Goal: Navigation & Orientation: Find specific page/section

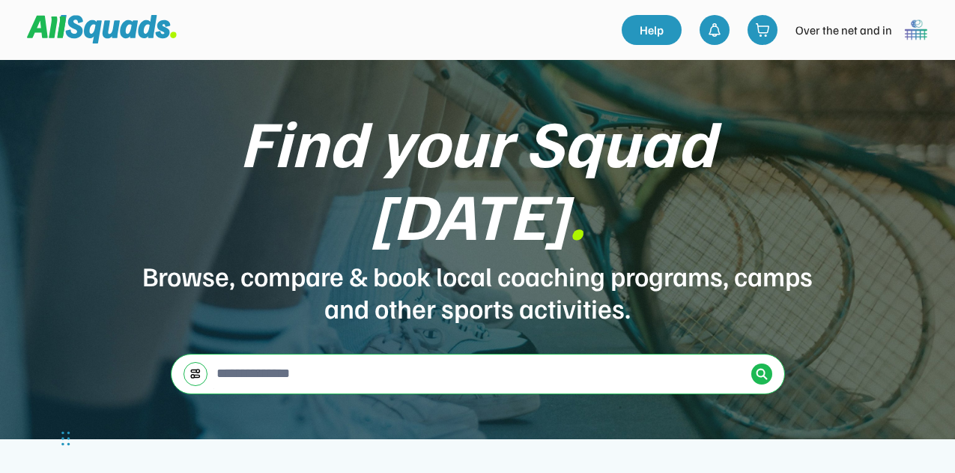
click at [910, 31] on img at bounding box center [916, 30] width 30 height 30
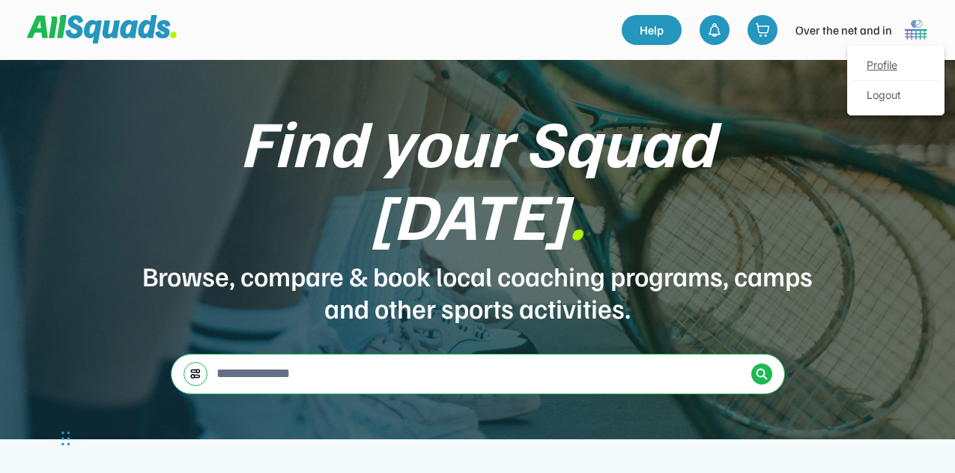
click at [877, 55] on link "Profile" at bounding box center [896, 66] width 88 height 30
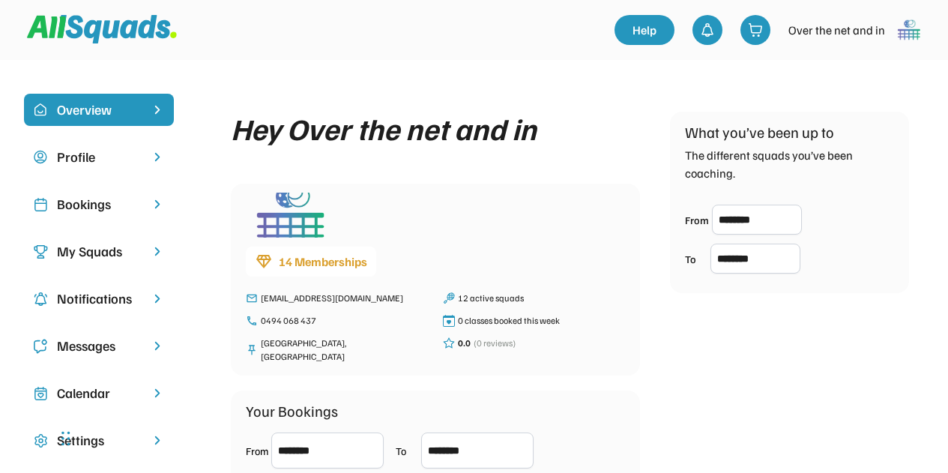
click at [311, 264] on div "14 Memberships" at bounding box center [323, 262] width 88 height 18
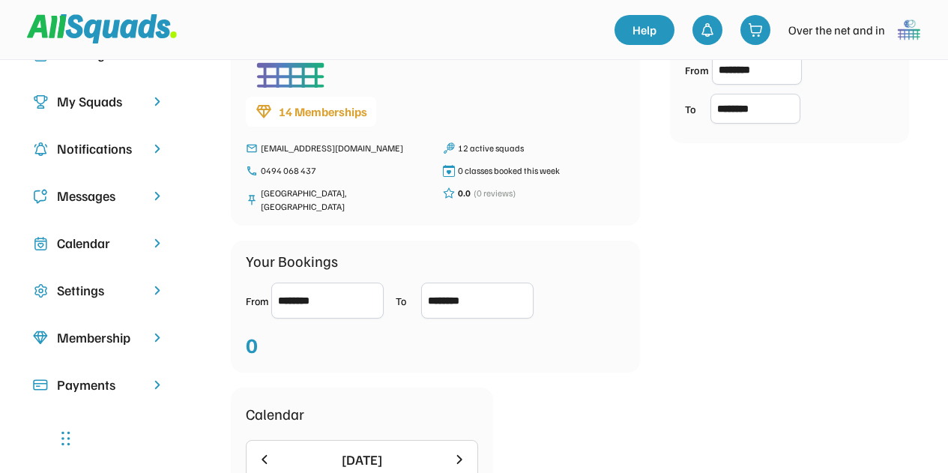
scroll to position [225, 0]
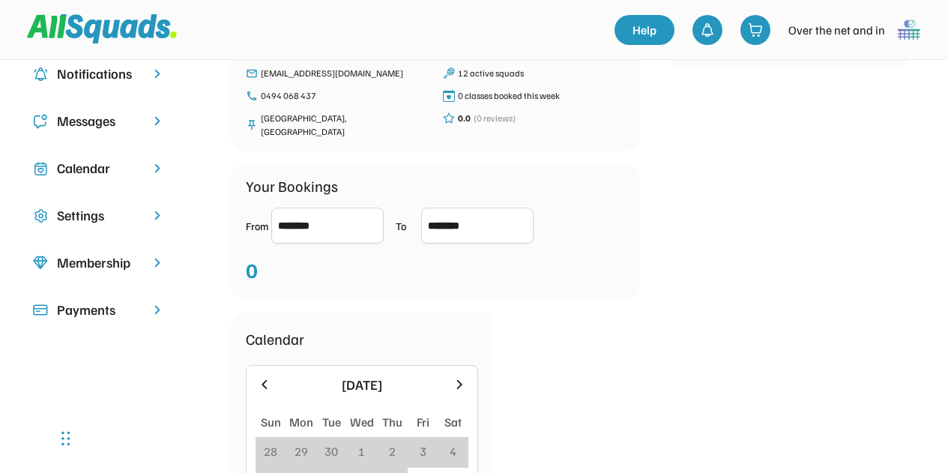
click at [113, 266] on div "Membership" at bounding box center [99, 263] width 84 height 20
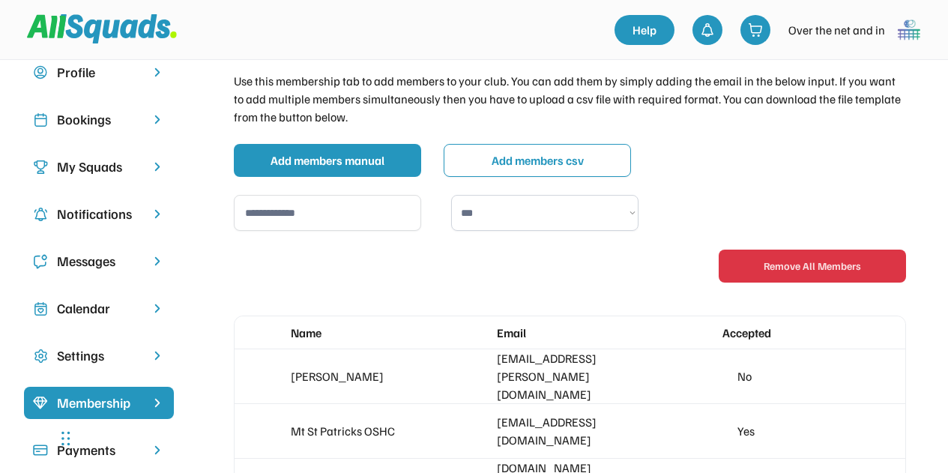
scroll to position [225, 0]
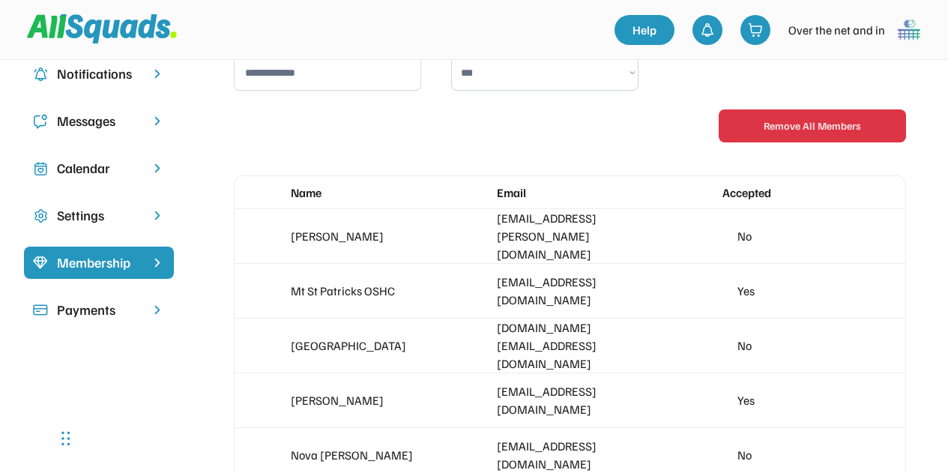
click at [741, 190] on div "Accepted" at bounding box center [785, 193] width 127 height 18
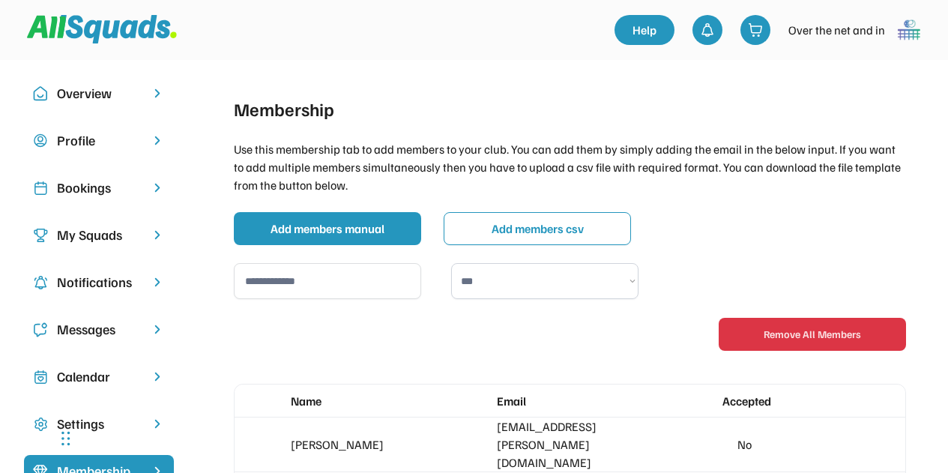
scroll to position [0, 0]
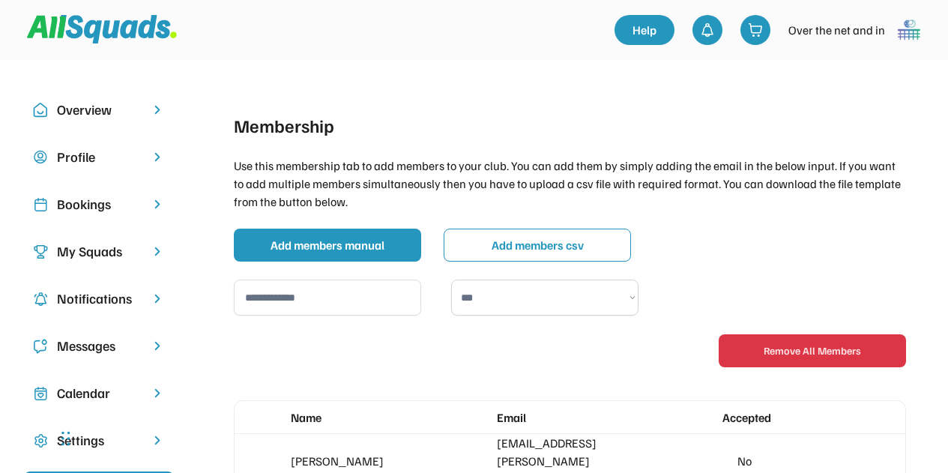
click at [101, 250] on div "My Squads" at bounding box center [99, 251] width 84 height 20
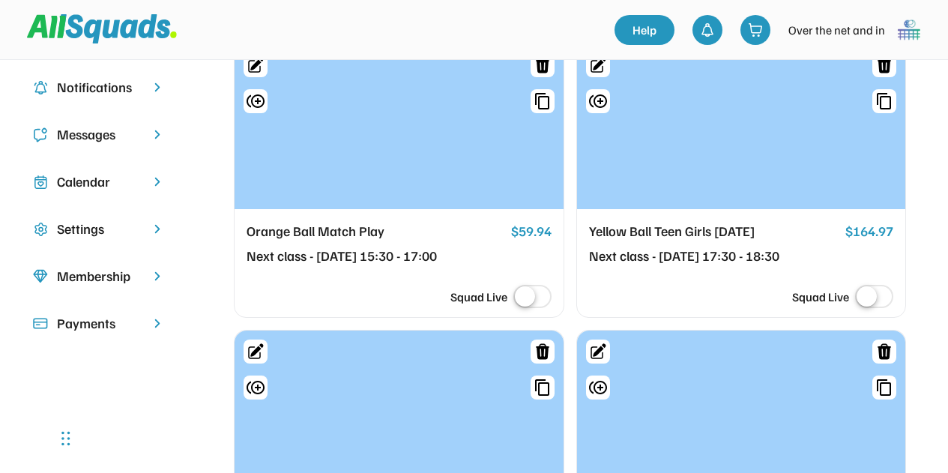
scroll to position [225, 0]
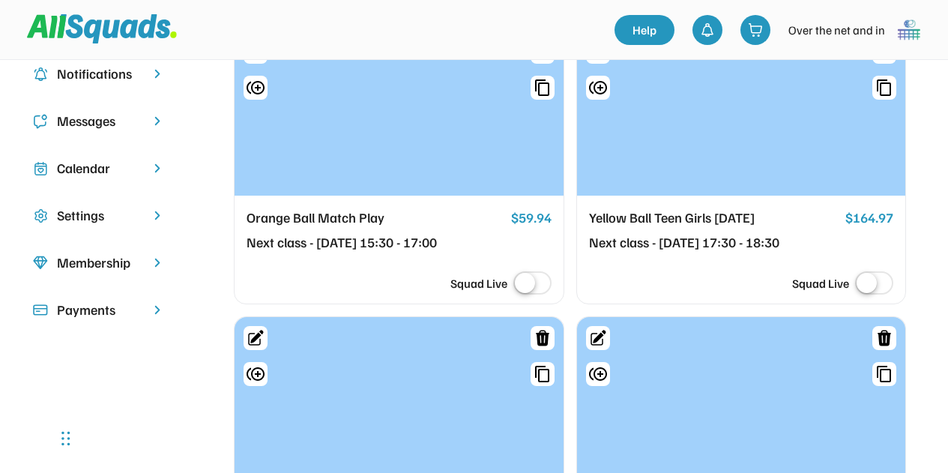
click at [543, 223] on div "$59.94" at bounding box center [531, 218] width 40 height 21
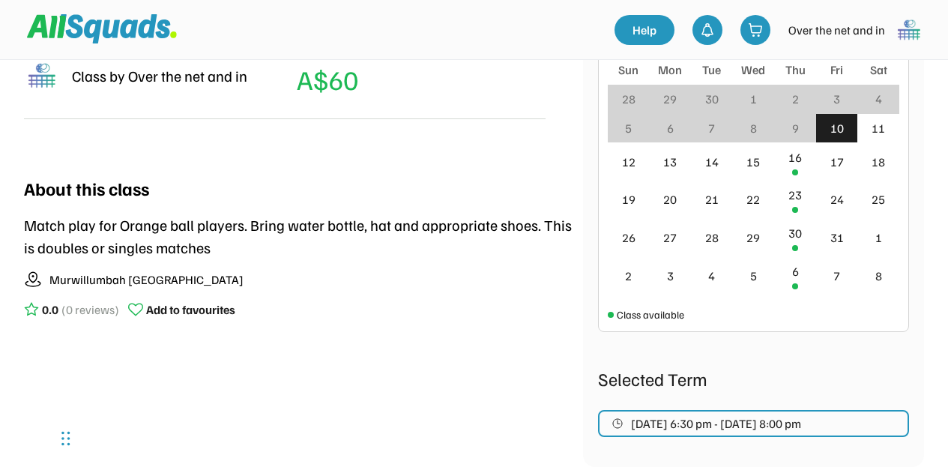
scroll to position [375, 0]
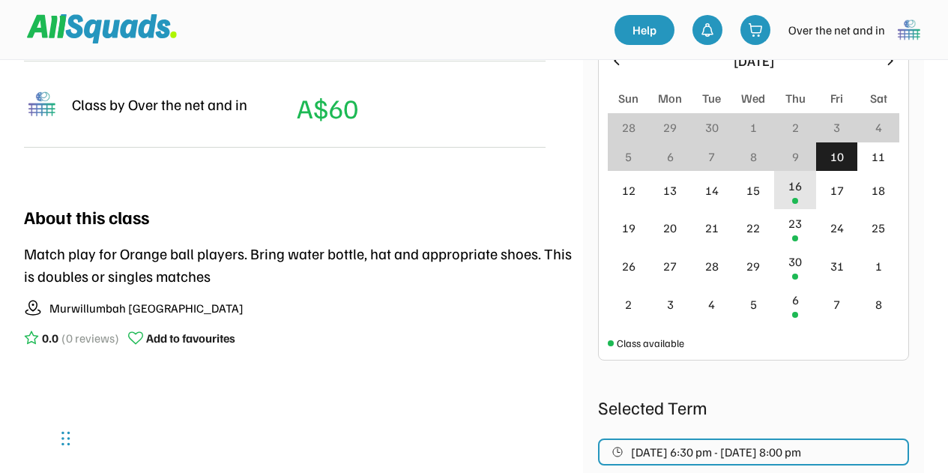
click at [784, 187] on div "16" at bounding box center [795, 190] width 42 height 38
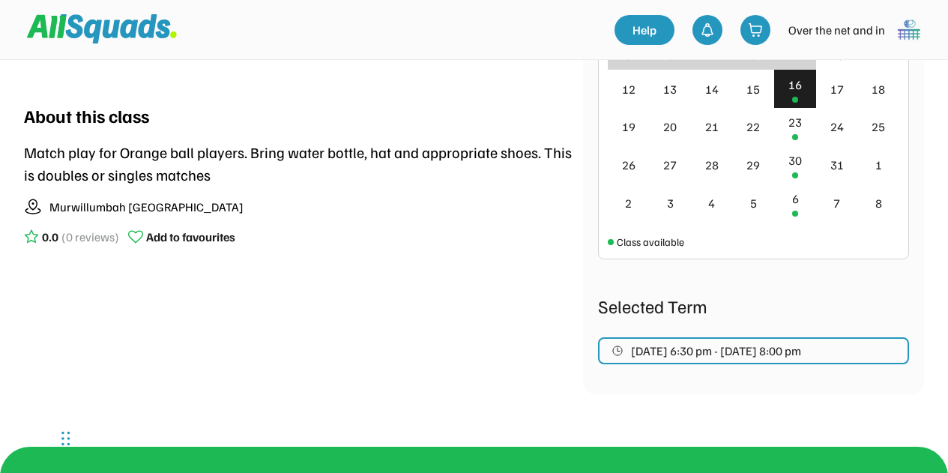
scroll to position [525, 0]
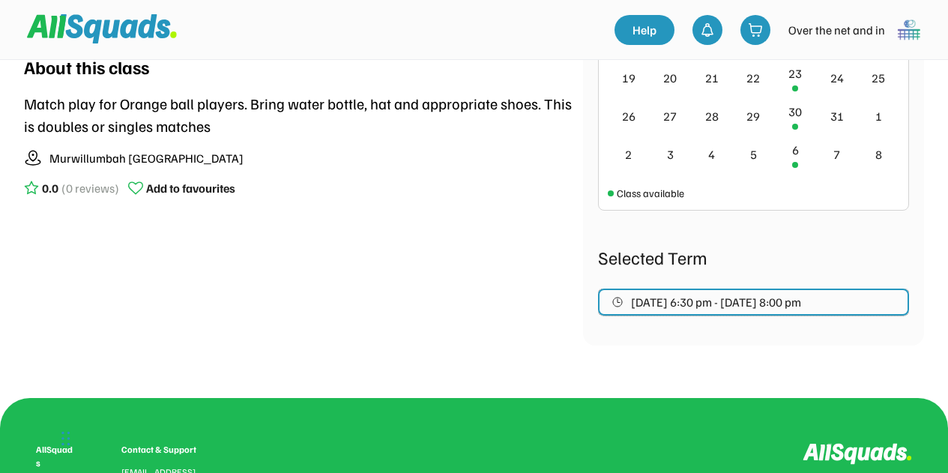
click at [760, 302] on span "Oct 16, 2025 6:30 pm - Dec 11, 2025 8:00 pm" at bounding box center [716, 302] width 170 height 12
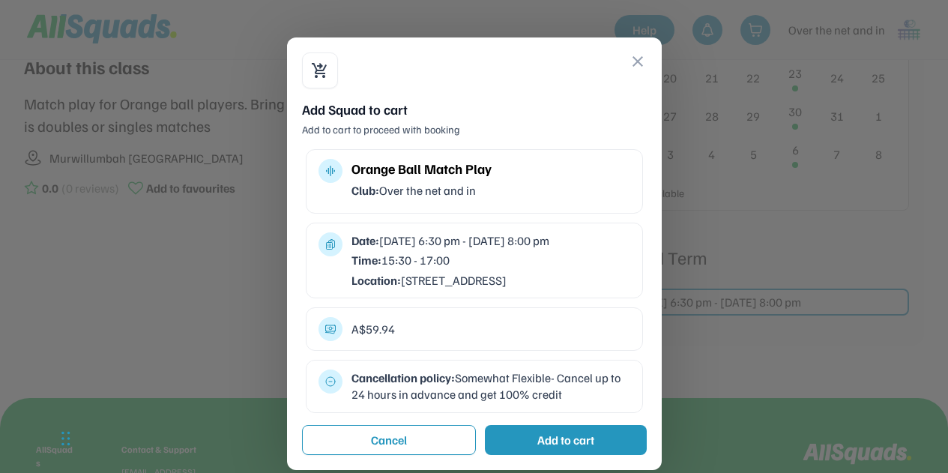
scroll to position [600, 0]
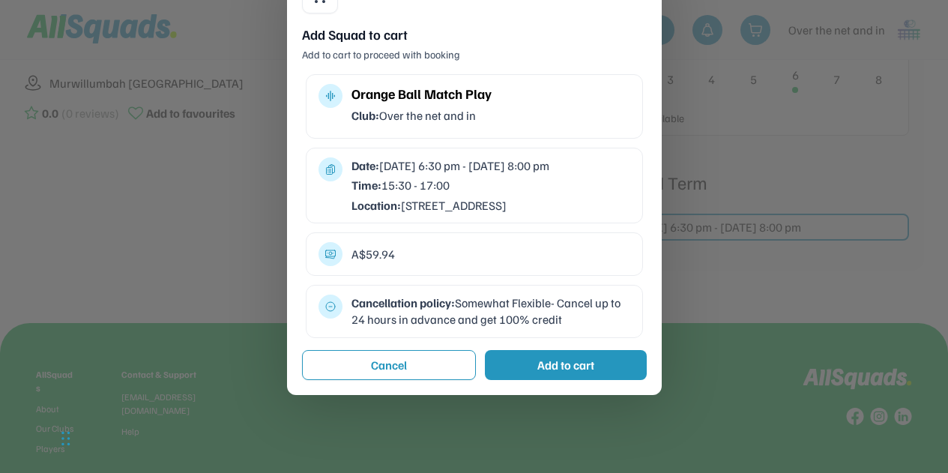
click at [383, 262] on div "A$59.94" at bounding box center [490, 254] width 279 height 16
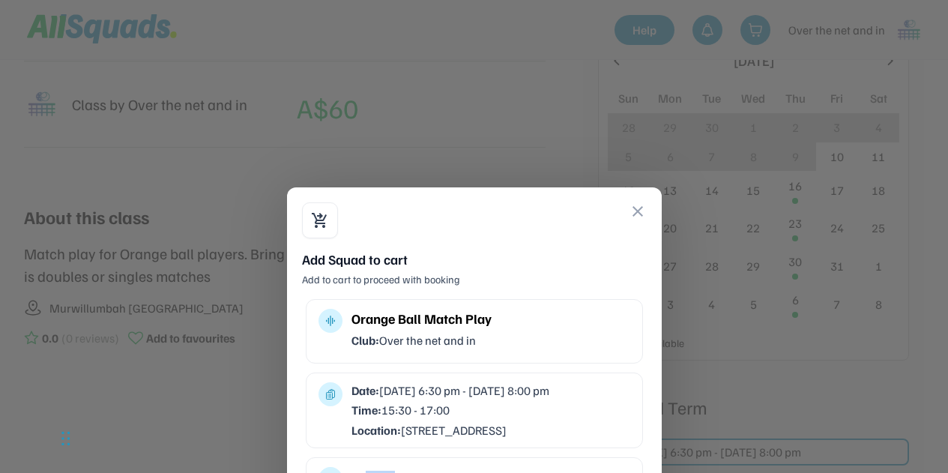
click at [636, 209] on button "close" at bounding box center [638, 211] width 18 height 18
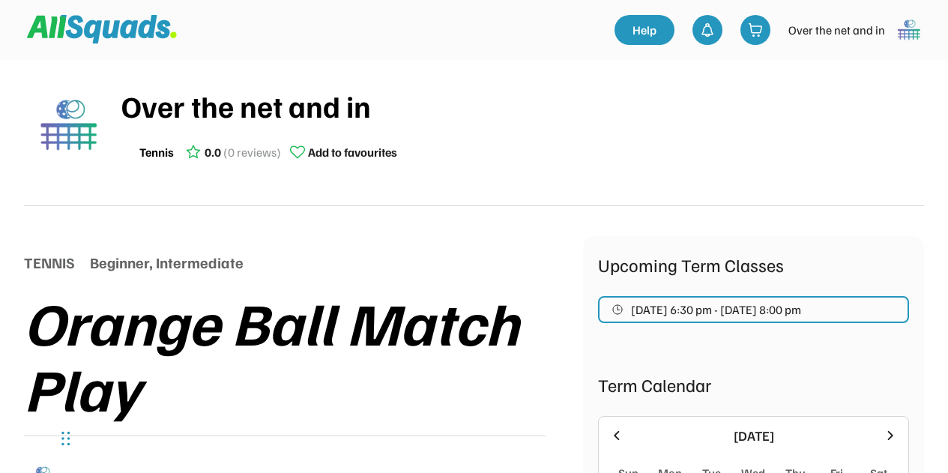
scroll to position [0, 0]
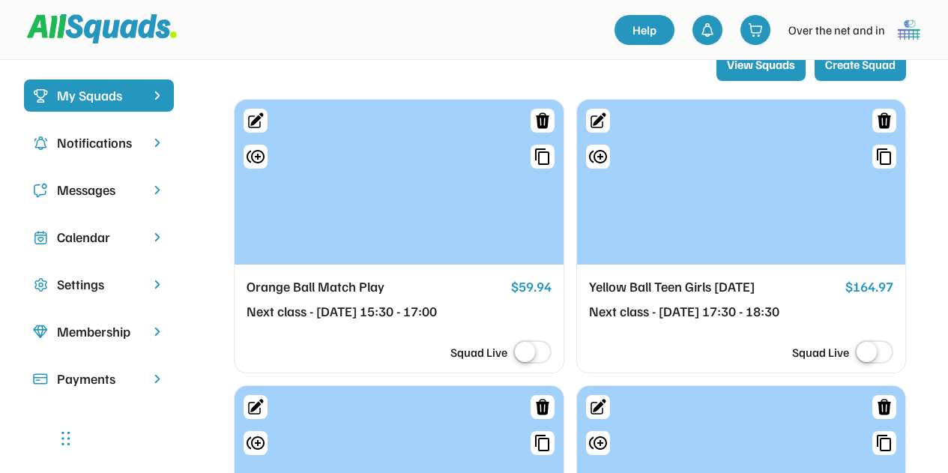
scroll to position [150, 0]
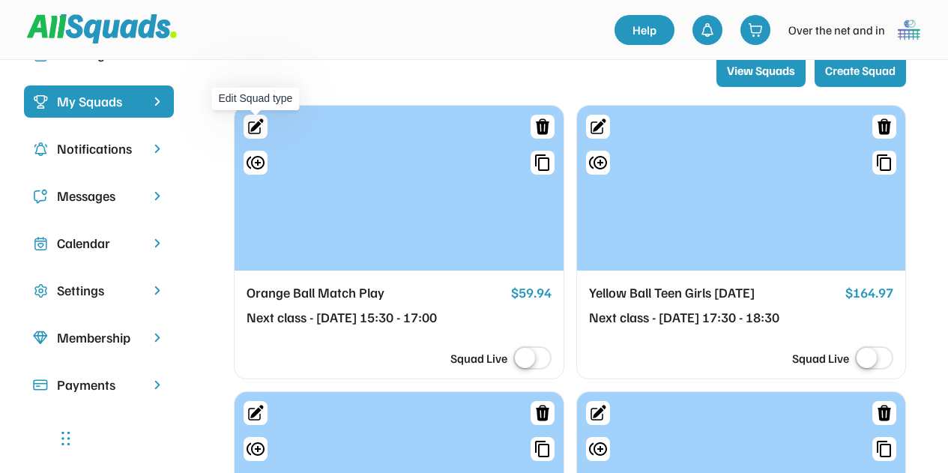
click at [261, 124] on icon at bounding box center [256, 127] width 18 height 18
select select "****"
select select "**"
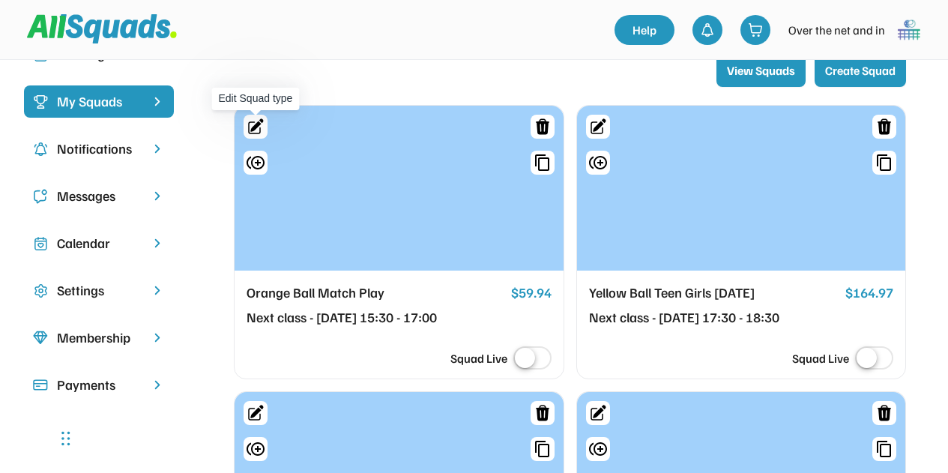
select select "********"
select select "*********"
select select "**********"
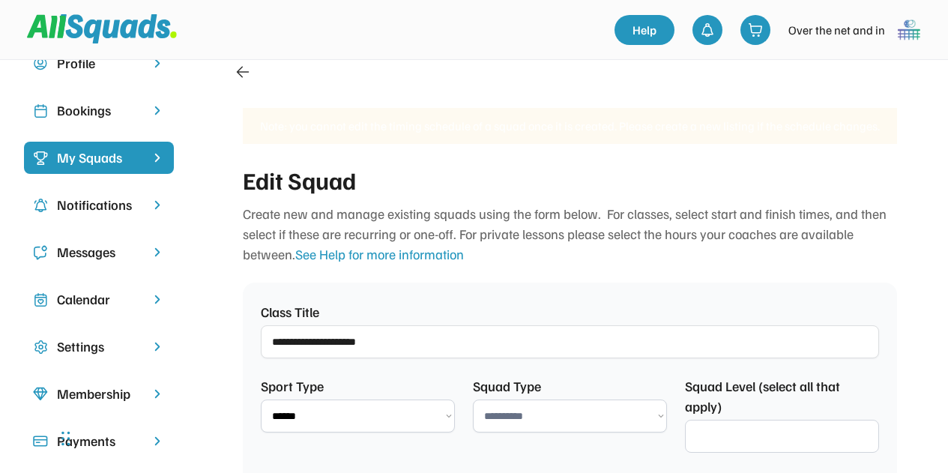
scroll to position [13, 0]
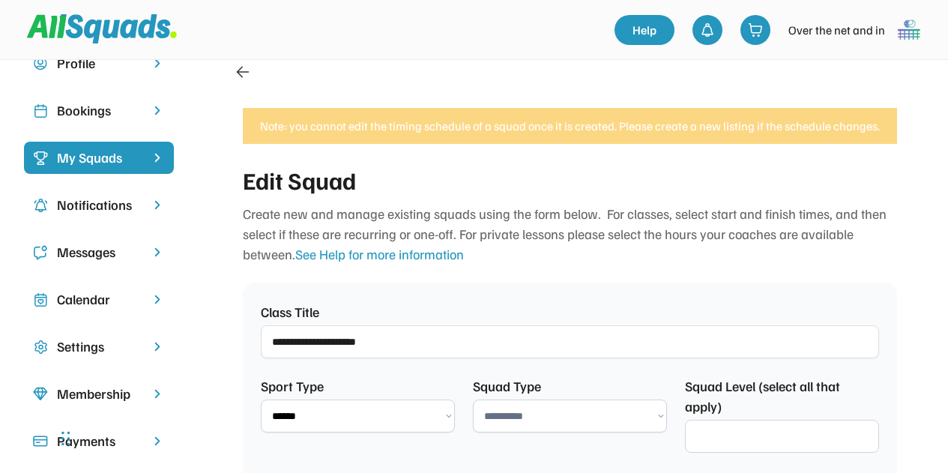
select select "**********"
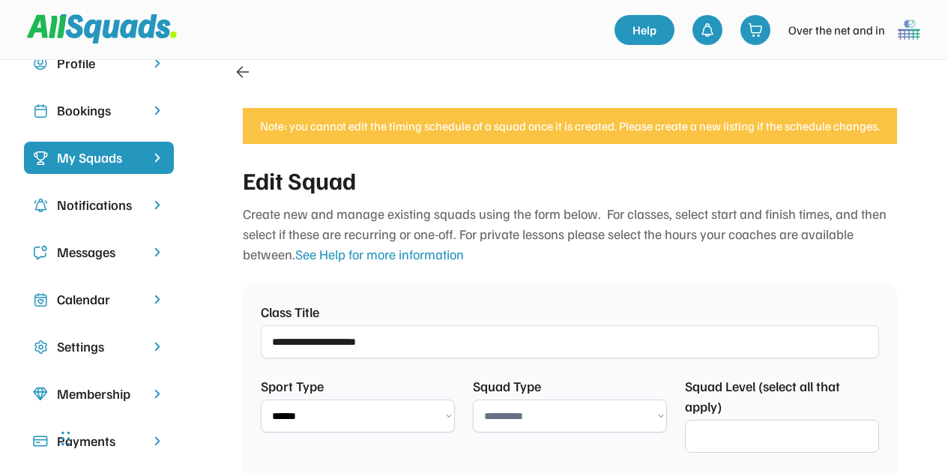
select select
select select "****"
select select "**********"
type input "**********"
select select "*******"
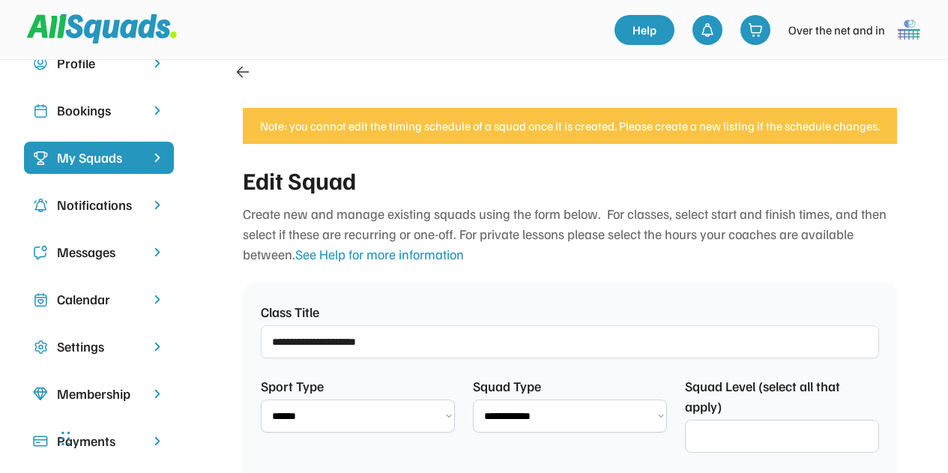
select select "********"
select select "**********"
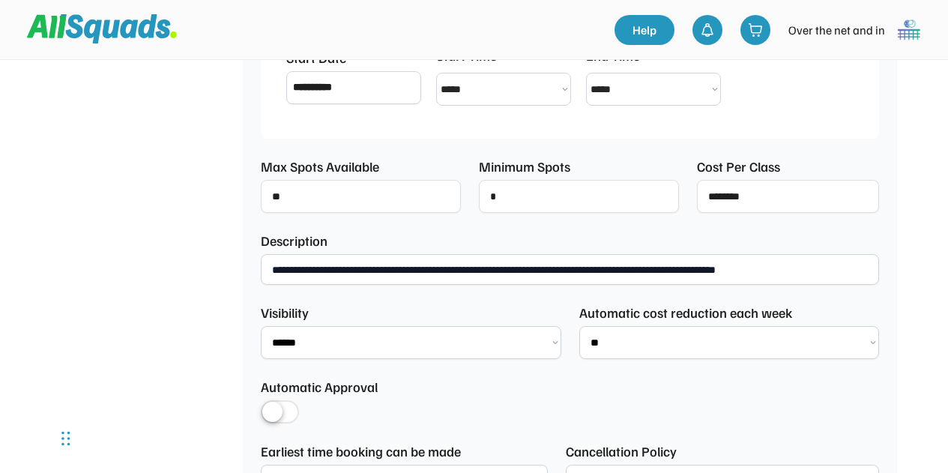
scroll to position [639, 0]
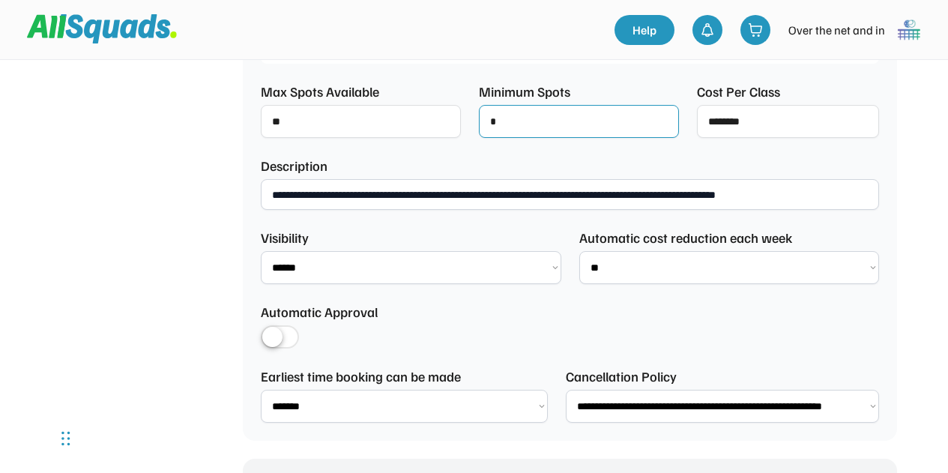
click at [512, 118] on input "input" at bounding box center [579, 121] width 200 height 33
type input "*"
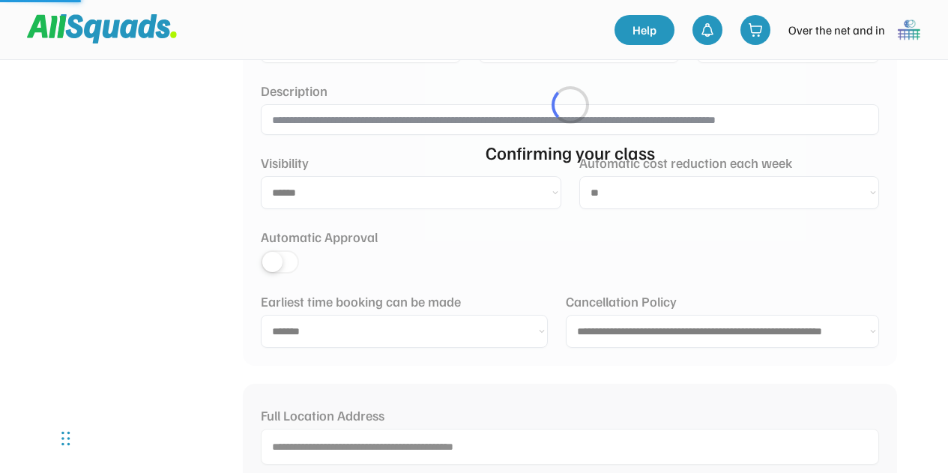
scroll to position [789, 0]
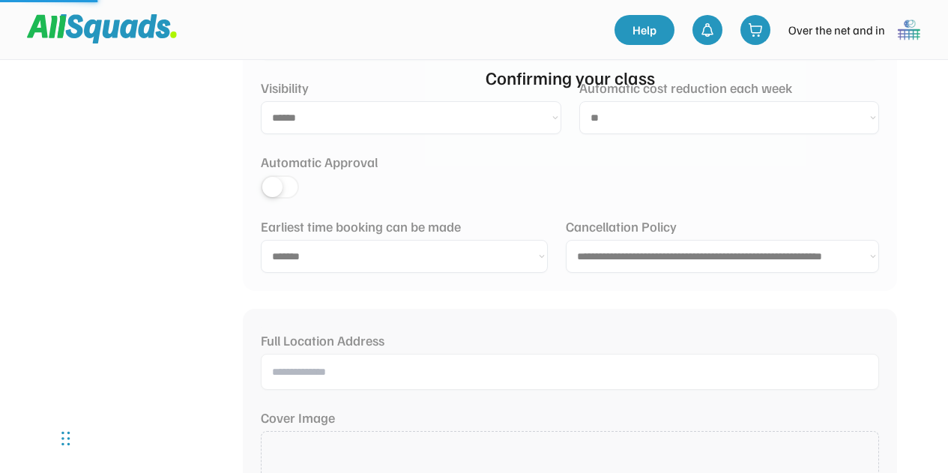
type input "**********"
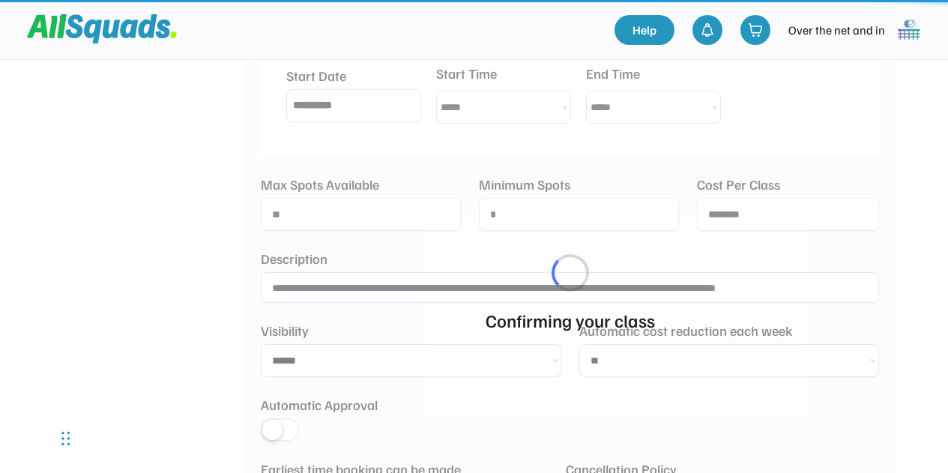
scroll to position [193, 0]
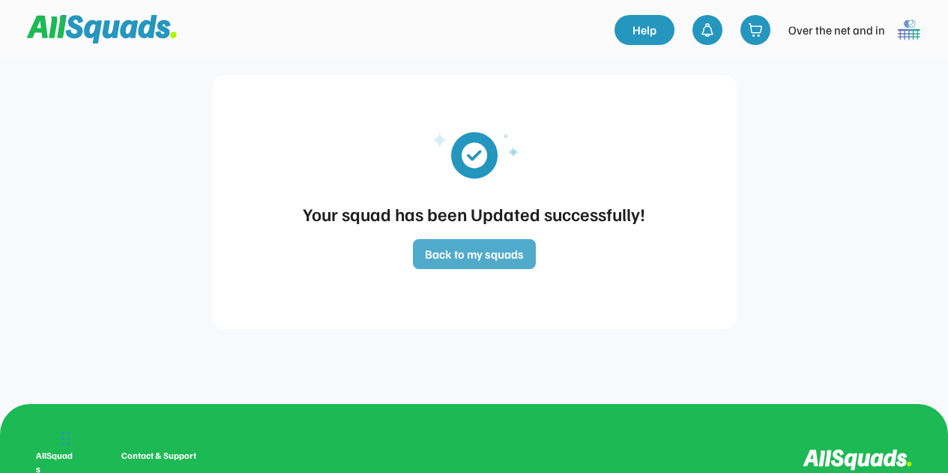
click at [461, 262] on button "Back to my squads" at bounding box center [474, 254] width 123 height 30
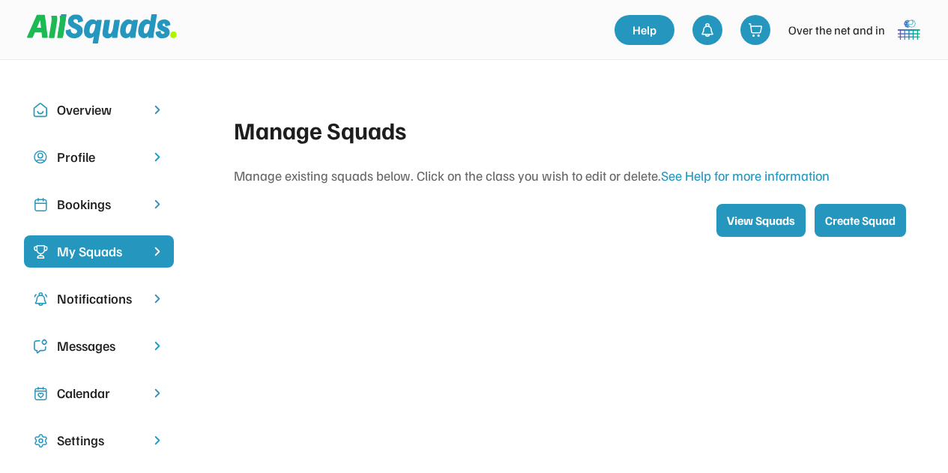
scroll to position [193, 0]
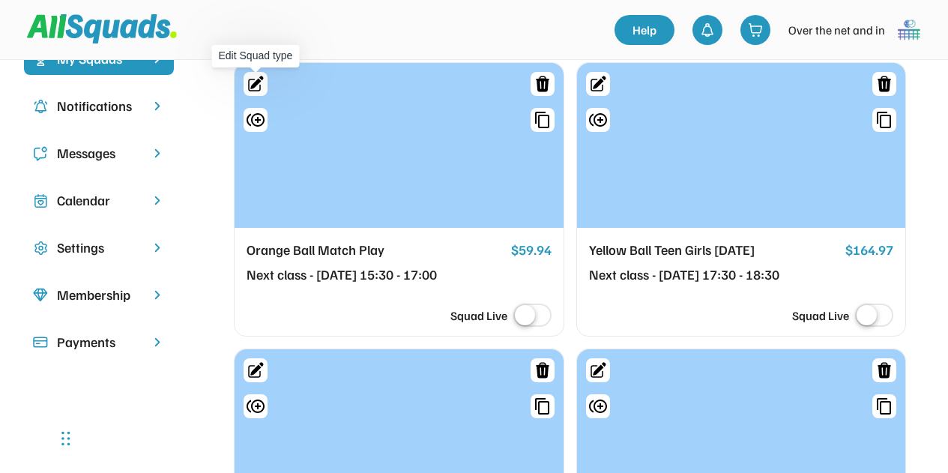
click at [257, 80] on icon at bounding box center [256, 82] width 13 height 13
select select "****"
select select "**"
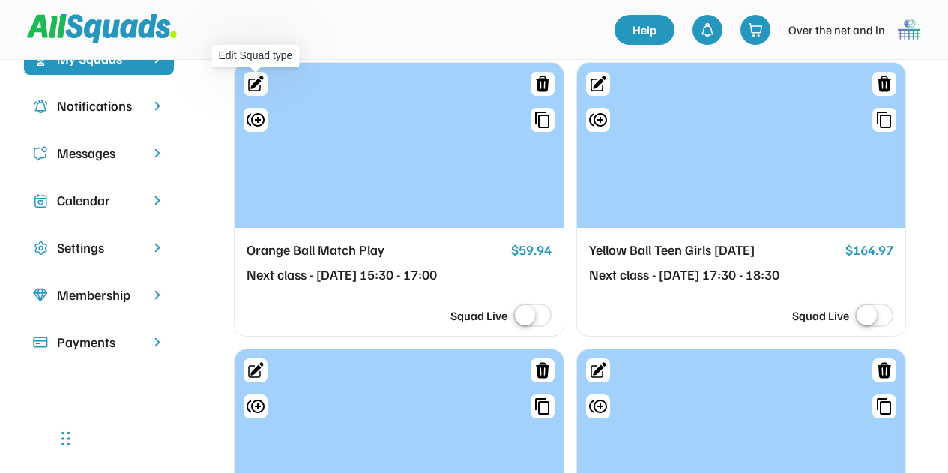
select select "**"
select select "********"
select select "*********"
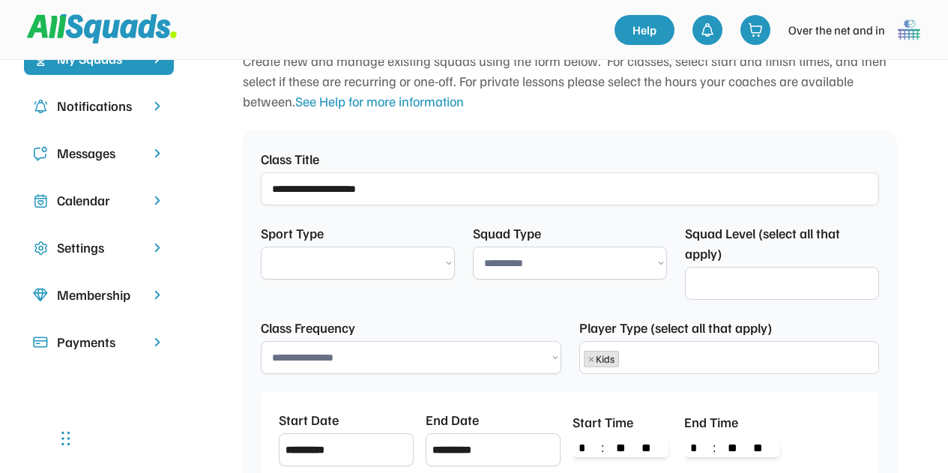
scroll to position [94, 0]
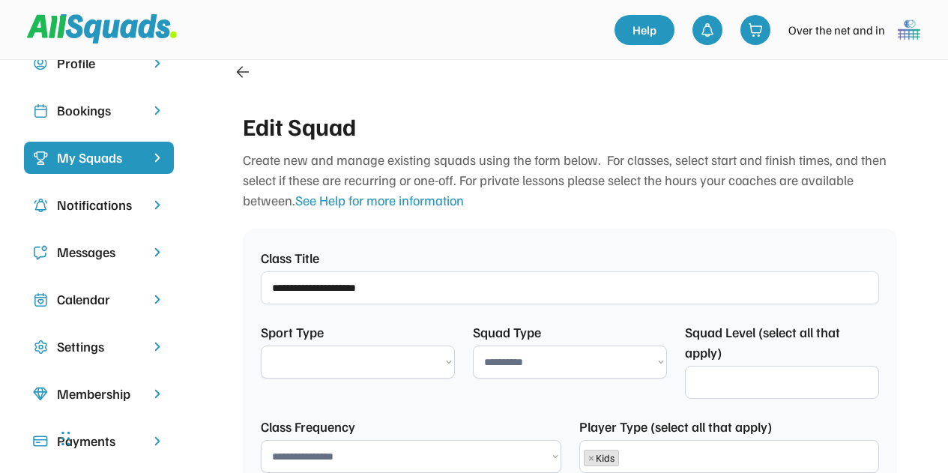
select select "**********"
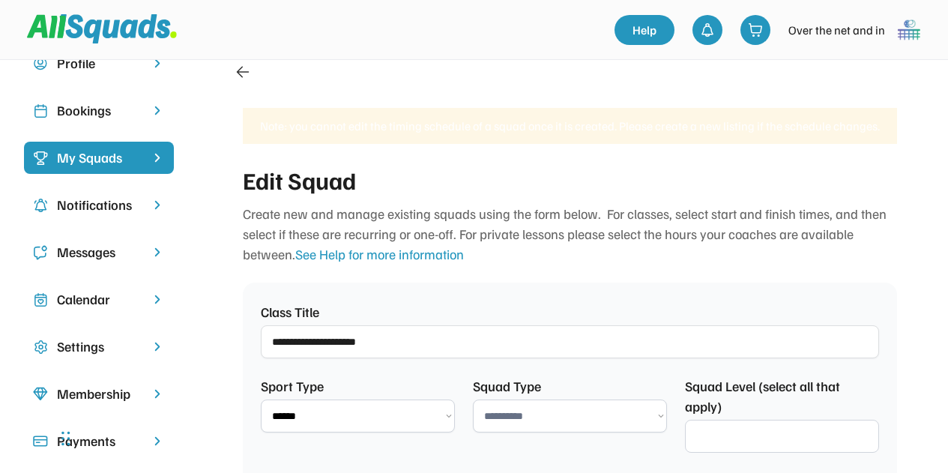
scroll to position [13, 0]
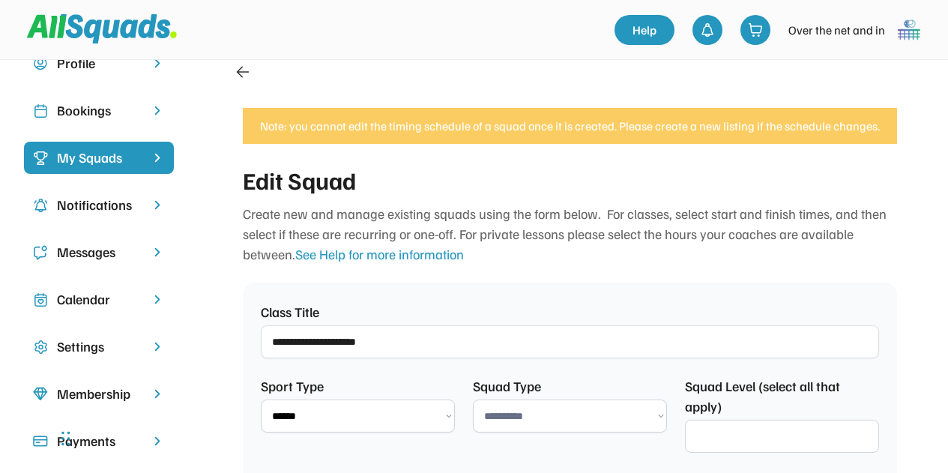
select select
select select "****"
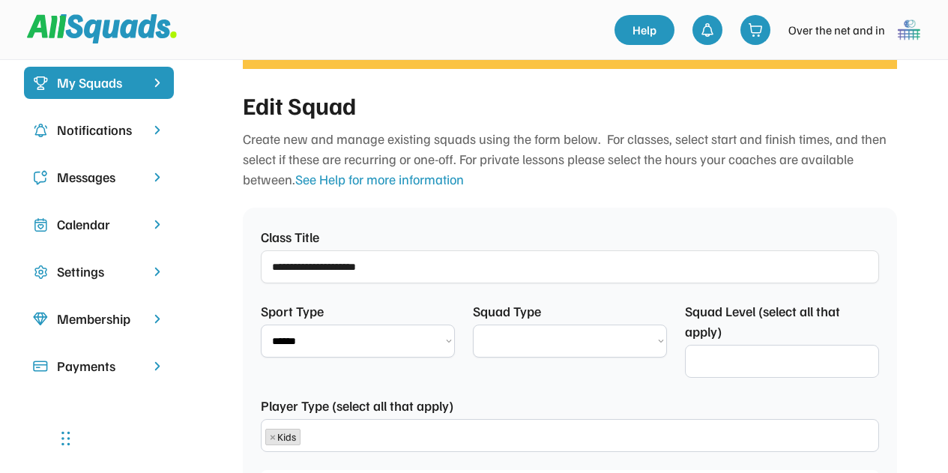
type input "**********"
select select "*******"
select select "********"
select select "**********"
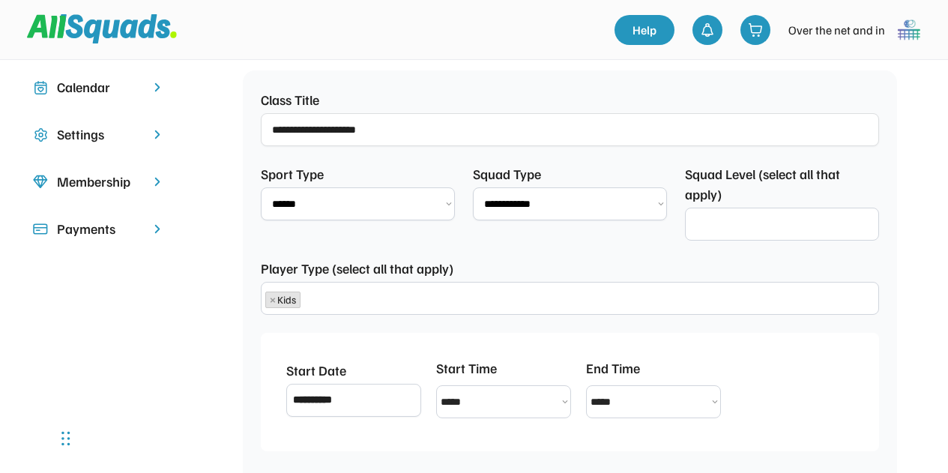
scroll to position [318, 0]
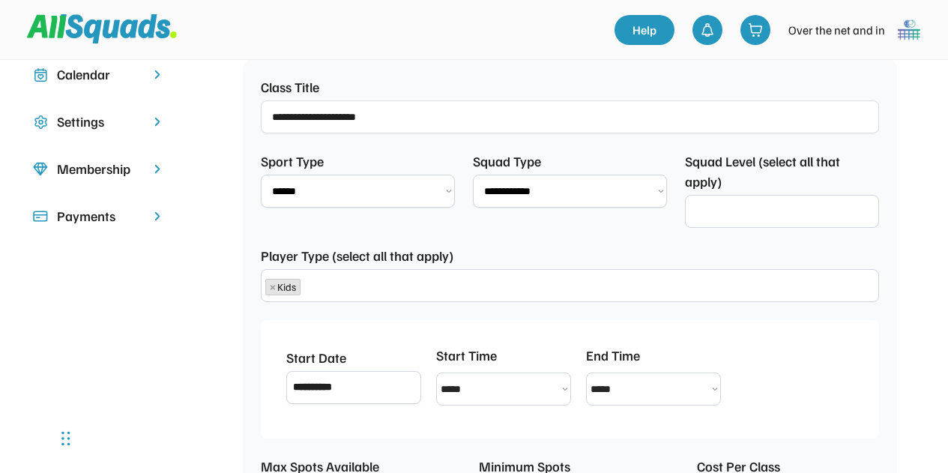
select select "**********"
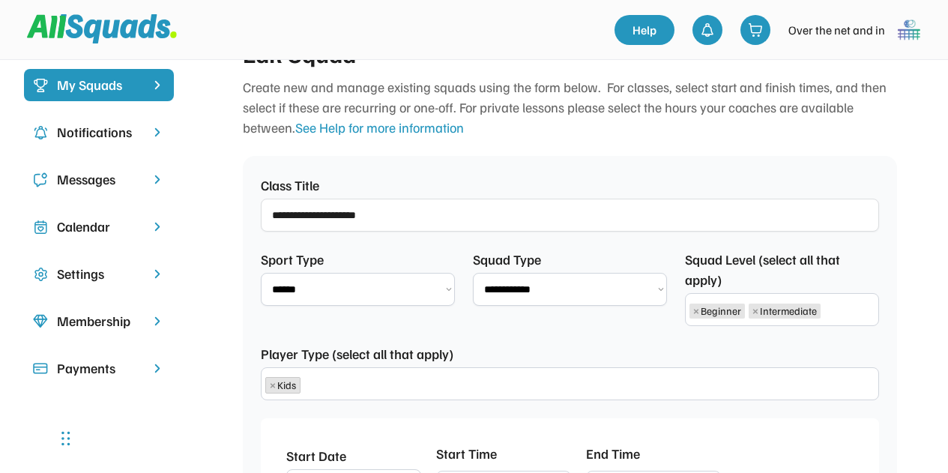
scroll to position [0, 0]
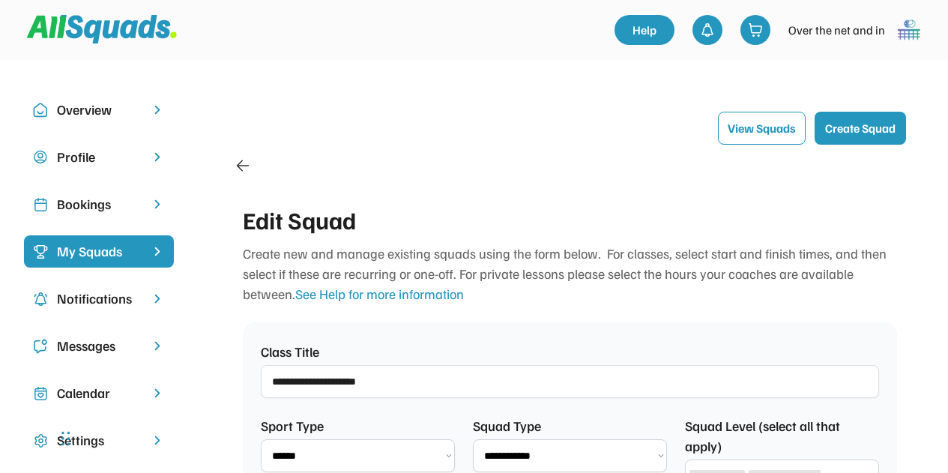
click at [244, 166] on icon at bounding box center [243, 166] width 18 height 18
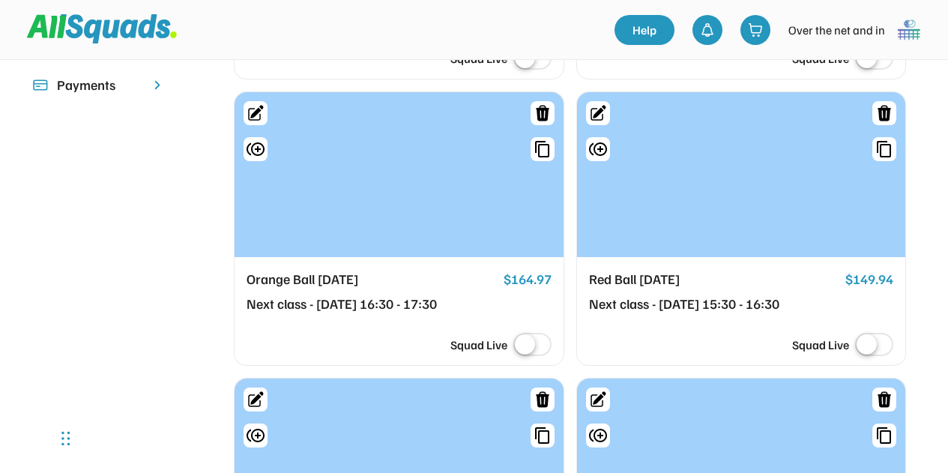
scroll to position [150, 0]
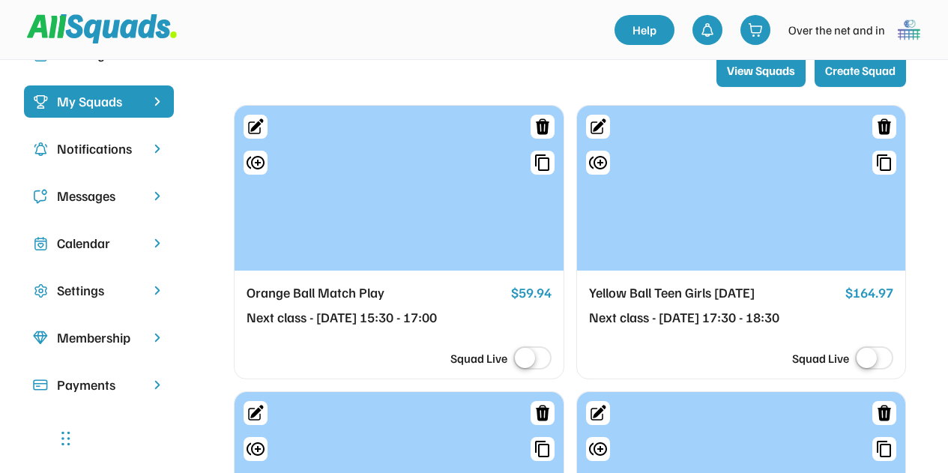
click at [114, 190] on div "Messages" at bounding box center [99, 196] width 84 height 20
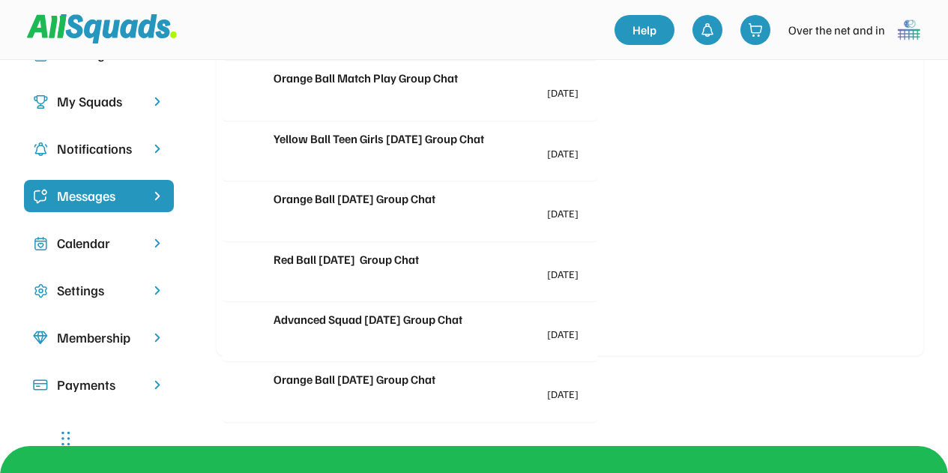
click at [472, 103] on div at bounding box center [502, 107] width 153 height 16
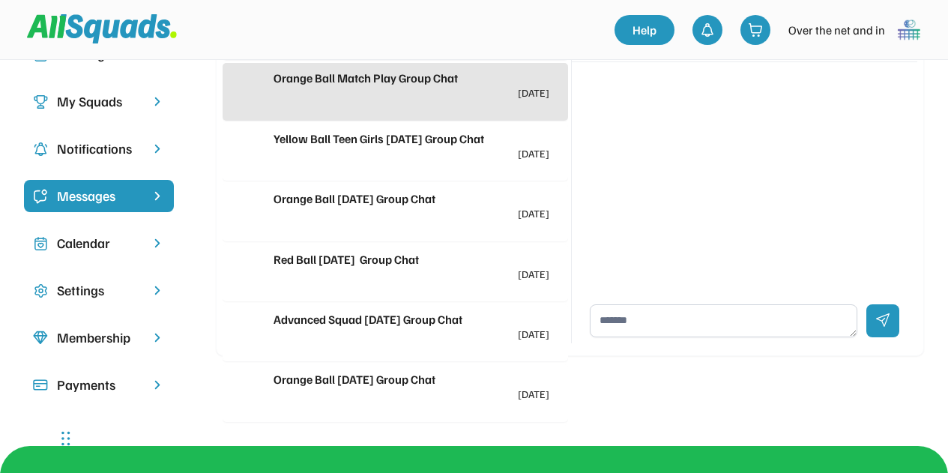
click at [446, 166] on div at bounding box center [480, 167] width 138 height 16
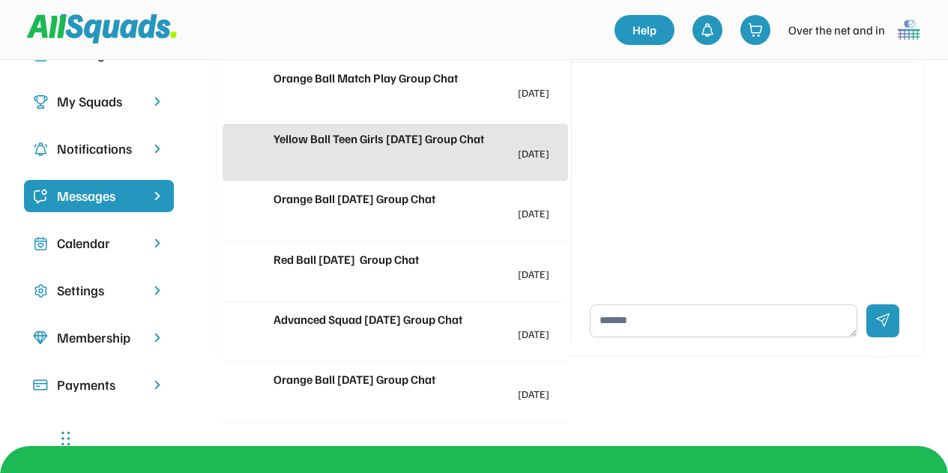
click at [447, 193] on div "Orange Ball Wednesday Group Chat" at bounding box center [411, 199] width 276 height 18
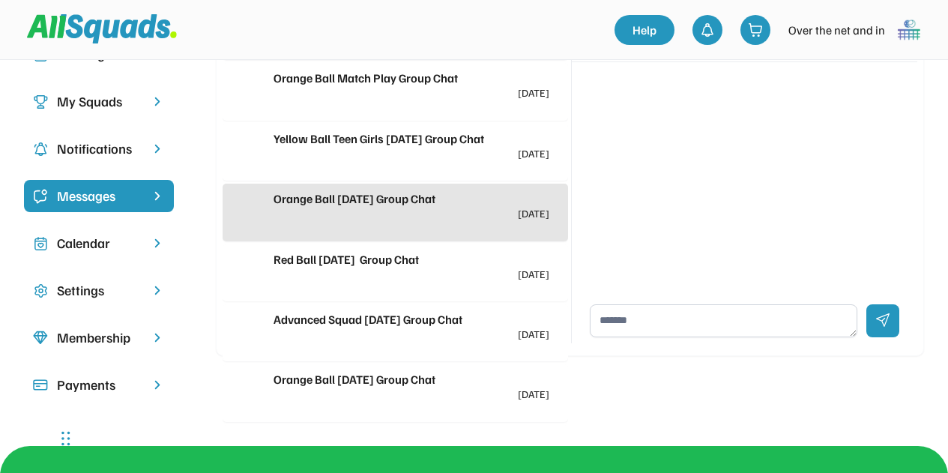
click at [439, 259] on div "Red Ball Wednesday Group Chat" at bounding box center [411, 259] width 276 height 18
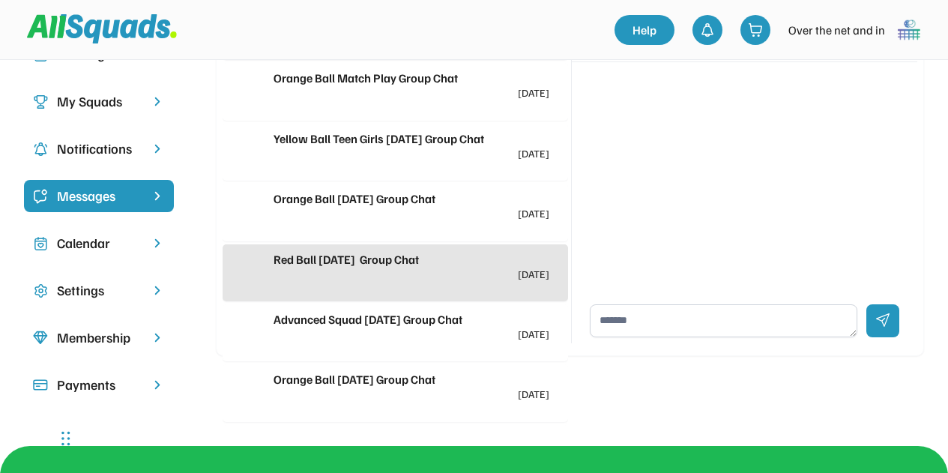
click at [442, 321] on div "Advanced Squad Tuesday Group Chat" at bounding box center [411, 319] width 276 height 18
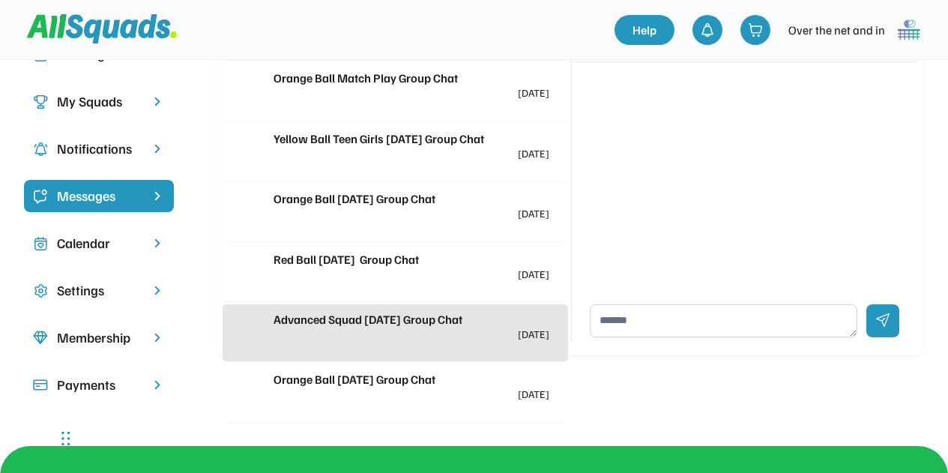
click at [444, 381] on div "Orange Ball Tuesday Group Chat" at bounding box center [411, 379] width 276 height 18
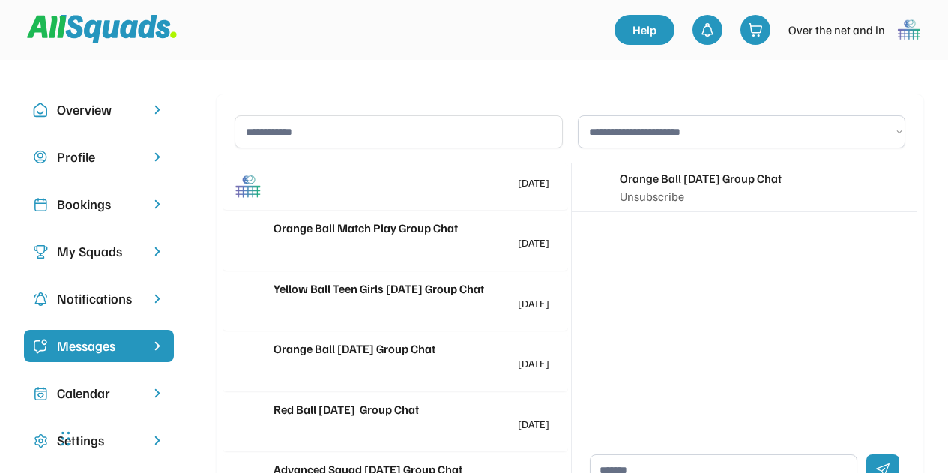
click at [118, 296] on div "Notifications" at bounding box center [99, 298] width 84 height 20
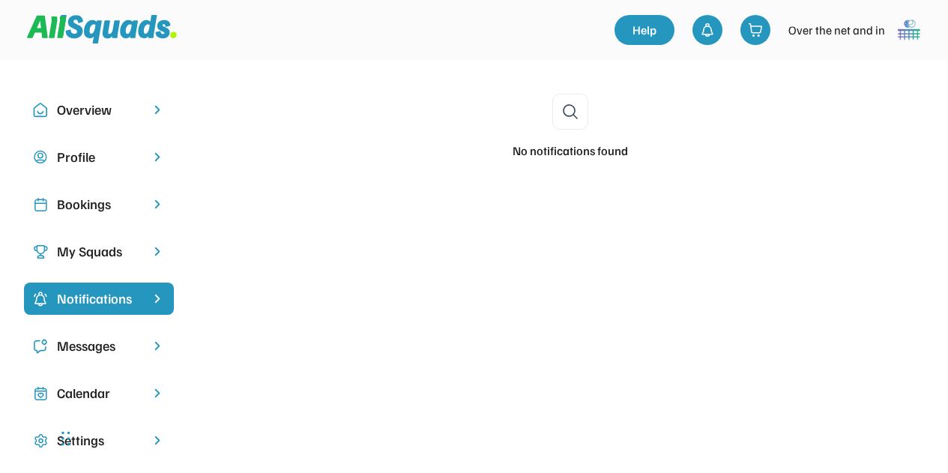
click at [113, 251] on div "My Squads" at bounding box center [99, 251] width 84 height 20
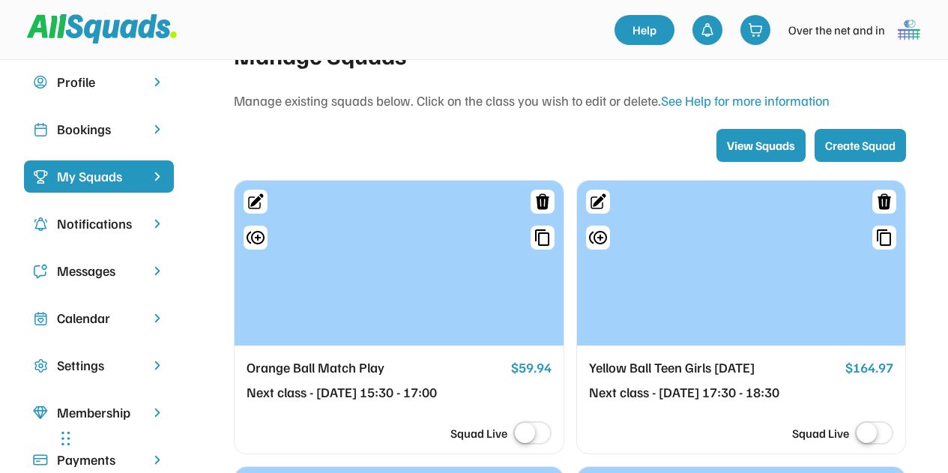
scroll to position [150, 0]
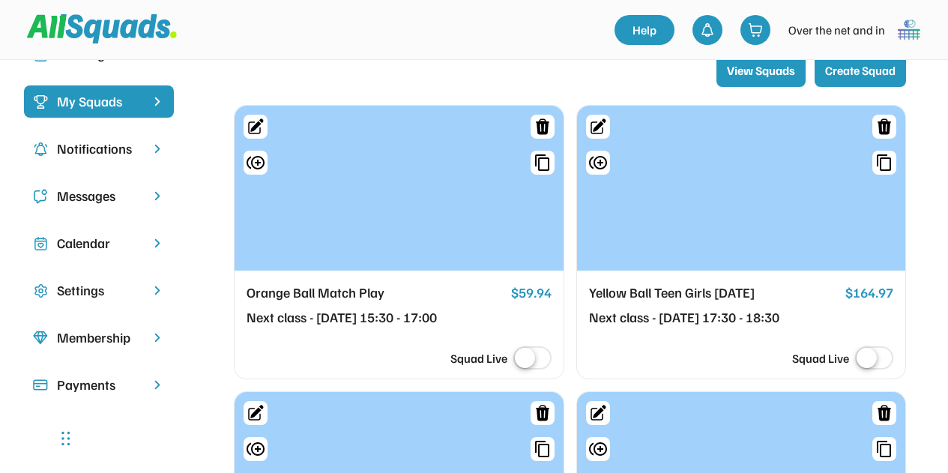
click at [100, 238] on div "Calendar" at bounding box center [99, 243] width 84 height 20
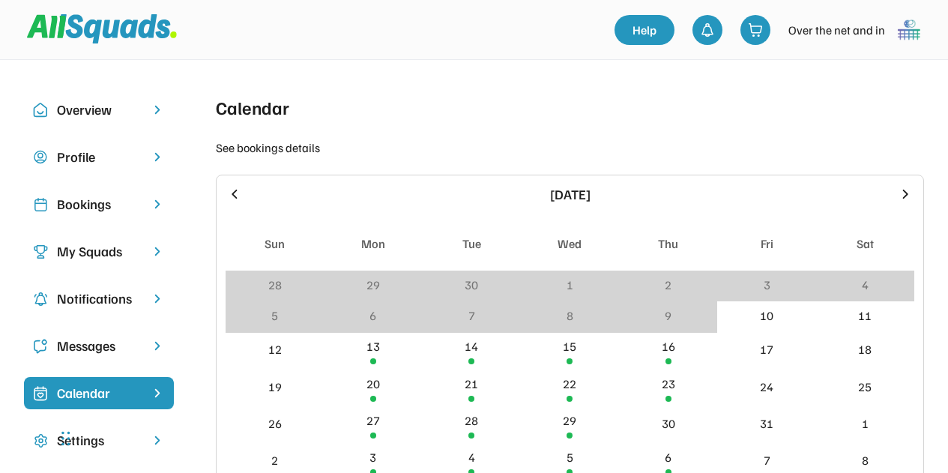
scroll to position [150, 0]
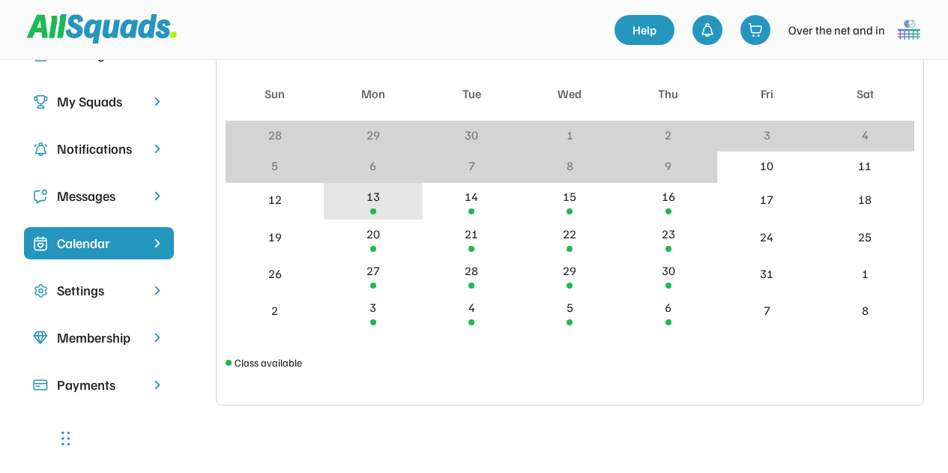
click at [356, 203] on div "13" at bounding box center [373, 201] width 98 height 37
click at [387, 194] on div "13" at bounding box center [373, 201] width 98 height 37
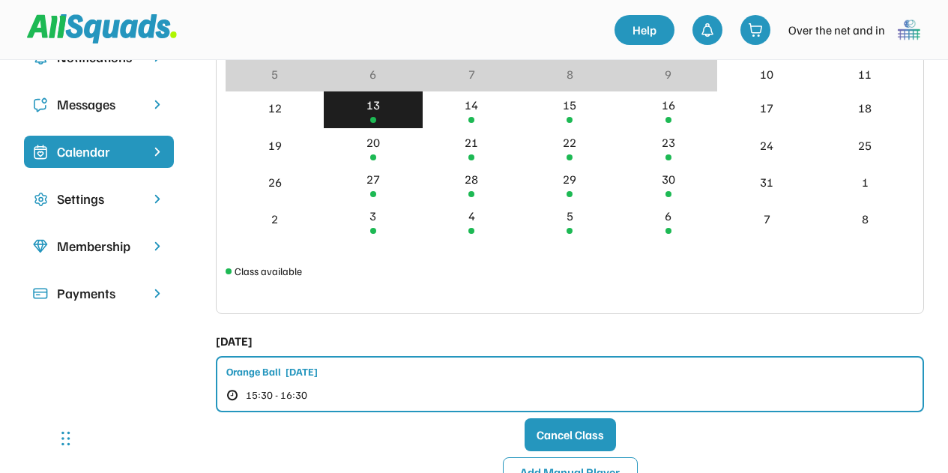
scroll to position [225, 0]
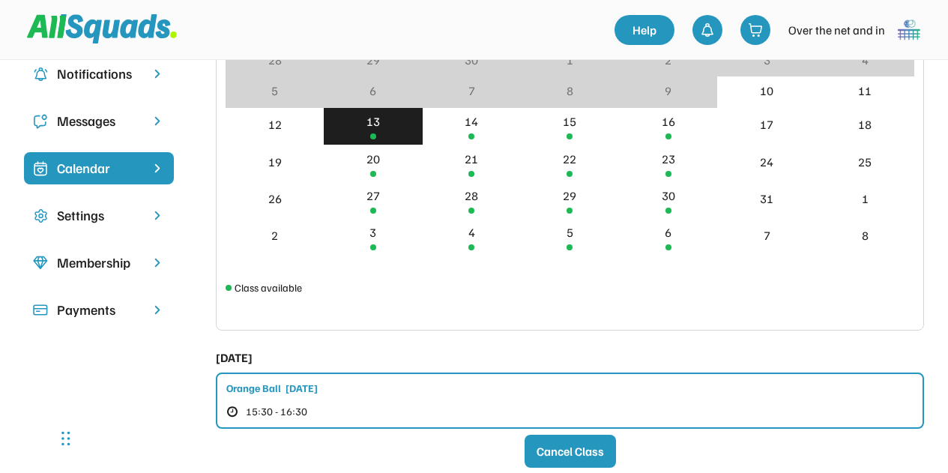
click at [118, 274] on div "Membership" at bounding box center [99, 263] width 150 height 32
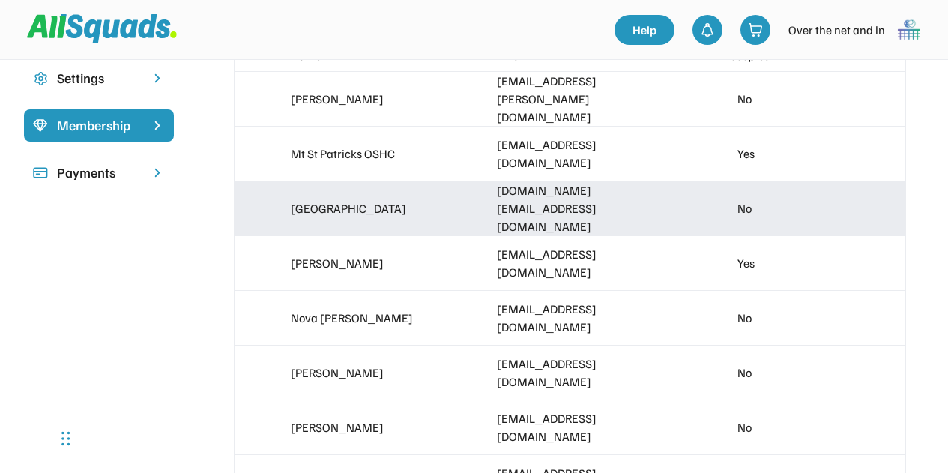
scroll to position [450, 0]
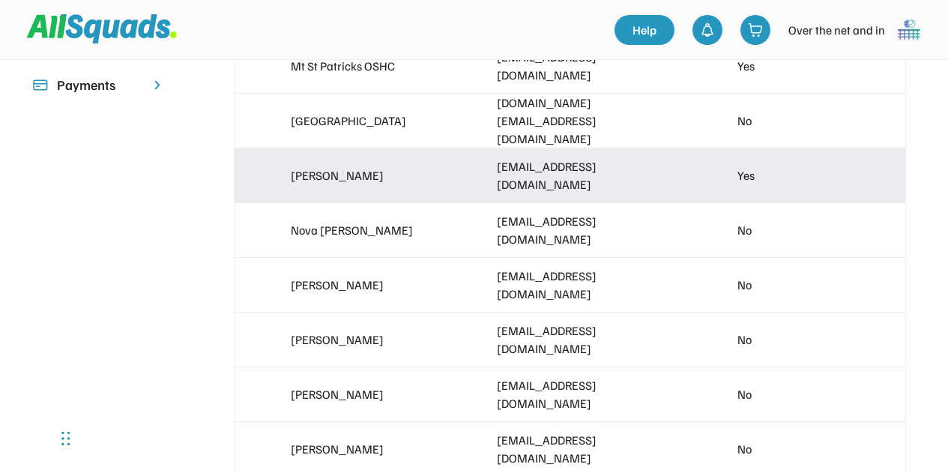
click at [423, 171] on div "Kate Peel katepeel@hotmail.com Yes" at bounding box center [570, 175] width 671 height 54
click at [585, 181] on div "katepeel@hotmail.com" at bounding box center [570, 175] width 146 height 36
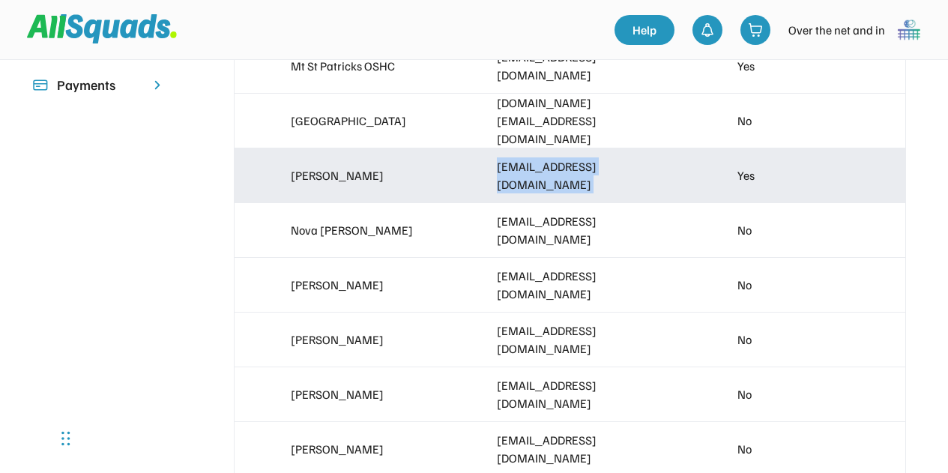
click at [585, 181] on div "katepeel@hotmail.com" at bounding box center [570, 175] width 146 height 36
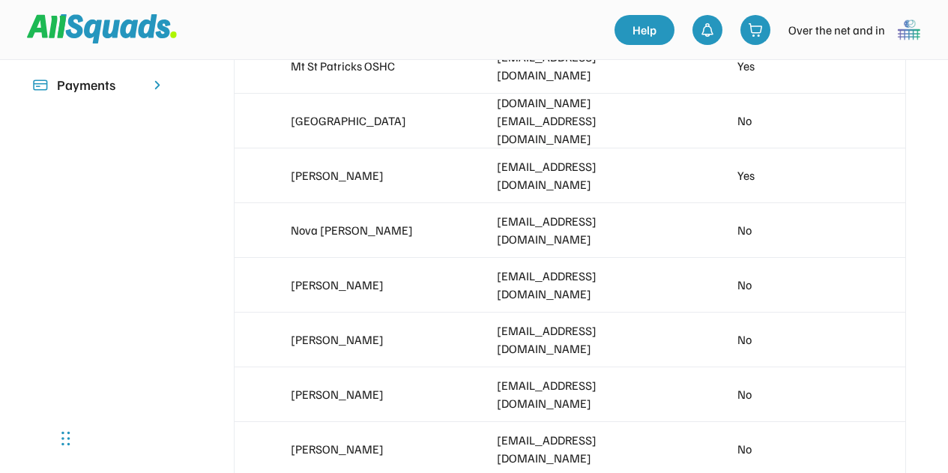
click at [88, 179] on div "Overview Profile Bookings My Squads Notifications Messages Calendar Settings Me…" at bounding box center [474, 412] width 948 height 1573
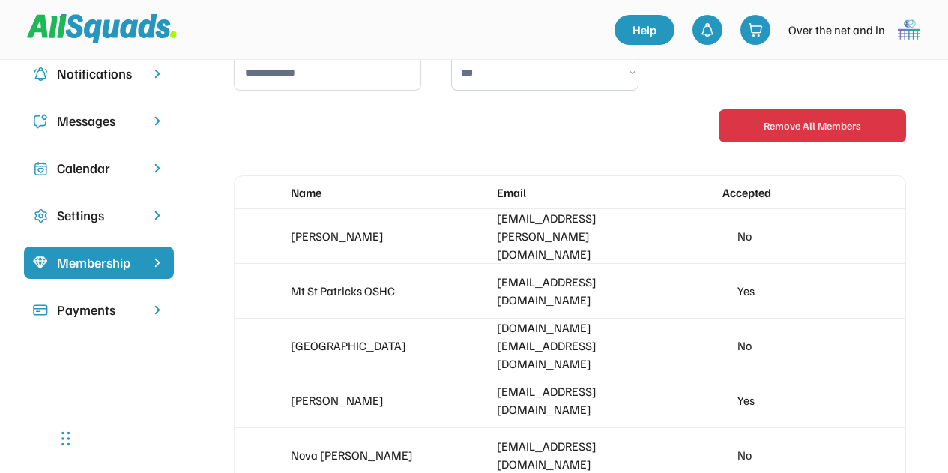
scroll to position [150, 0]
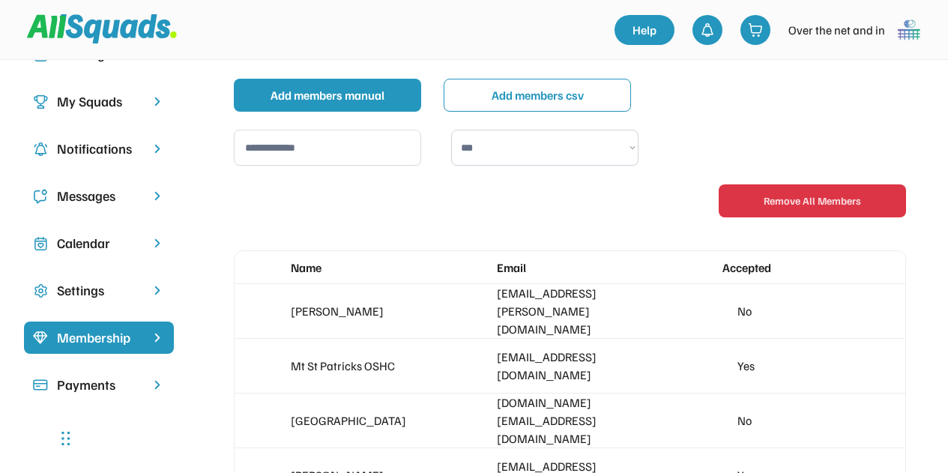
click at [108, 384] on div "Payments" at bounding box center [99, 385] width 84 height 20
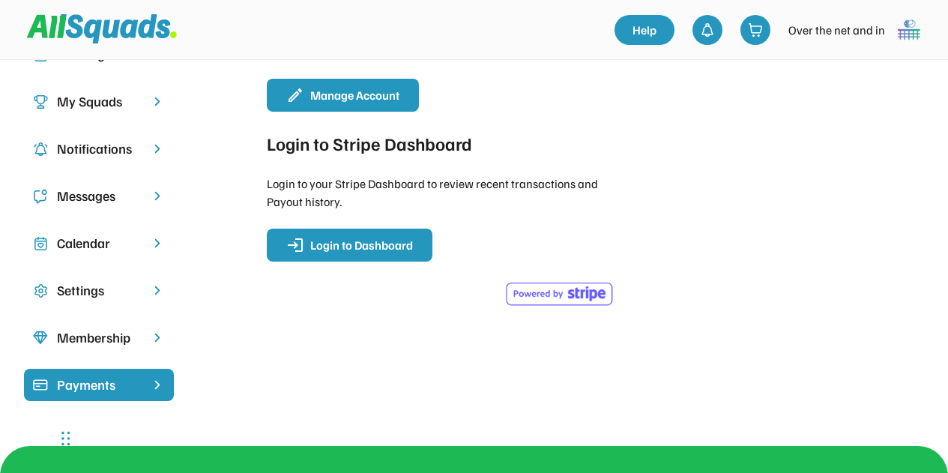
click at [87, 281] on div "Settings" at bounding box center [99, 290] width 84 height 20
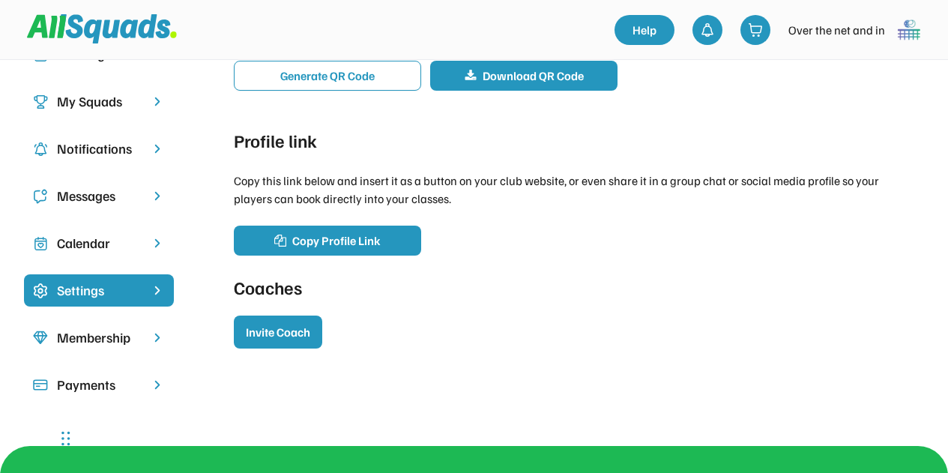
click at [87, 253] on div "Calendar" at bounding box center [99, 243] width 84 height 20
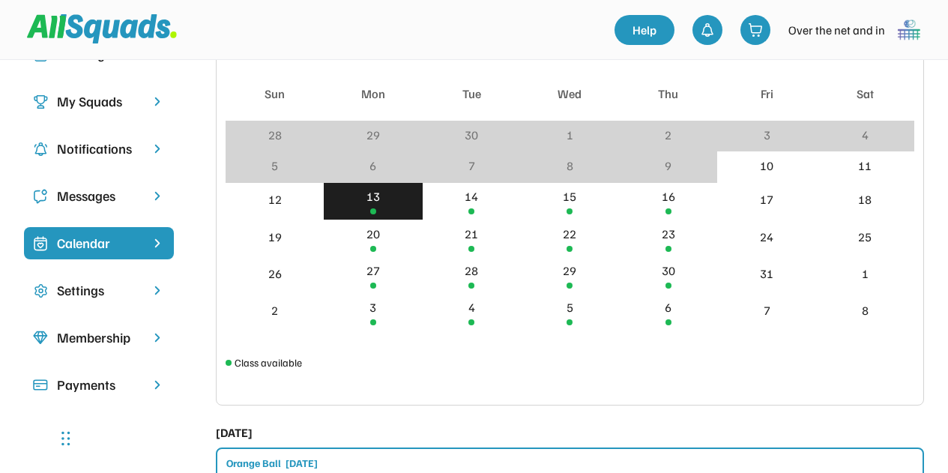
click at [91, 205] on div "Messages" at bounding box center [99, 196] width 84 height 20
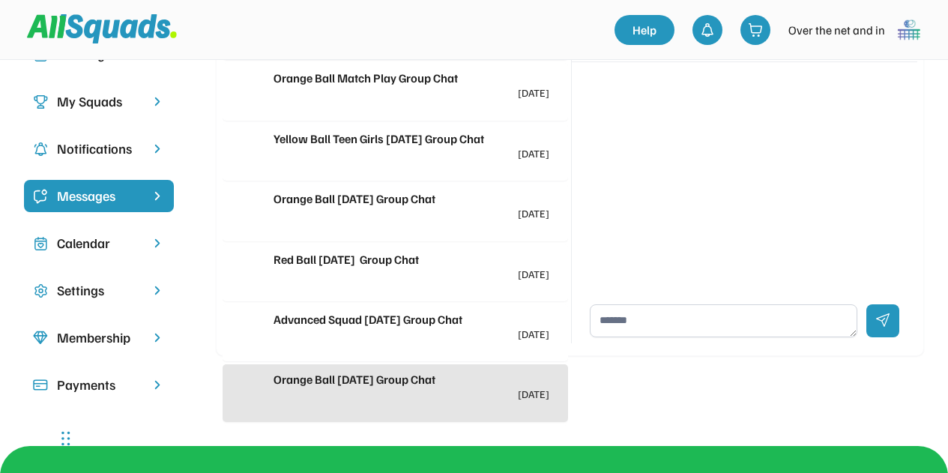
click at [95, 151] on div "Notifications" at bounding box center [99, 149] width 84 height 20
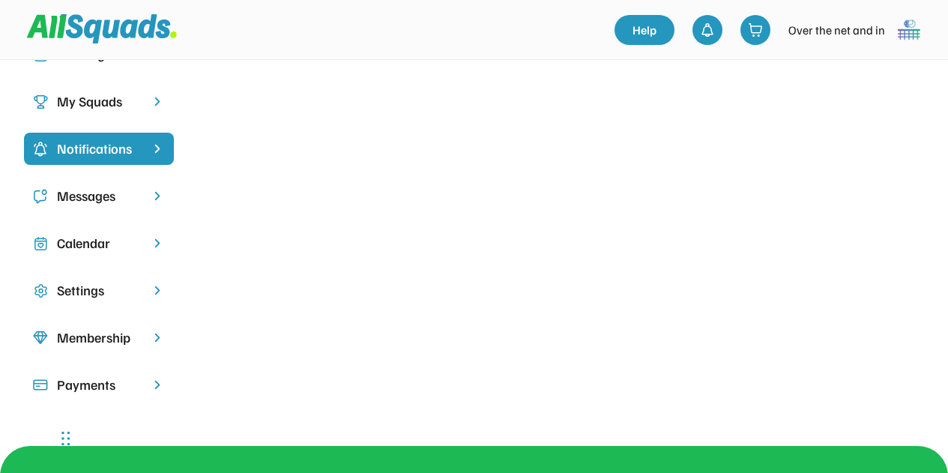
click at [97, 102] on div "My Squads" at bounding box center [99, 101] width 84 height 20
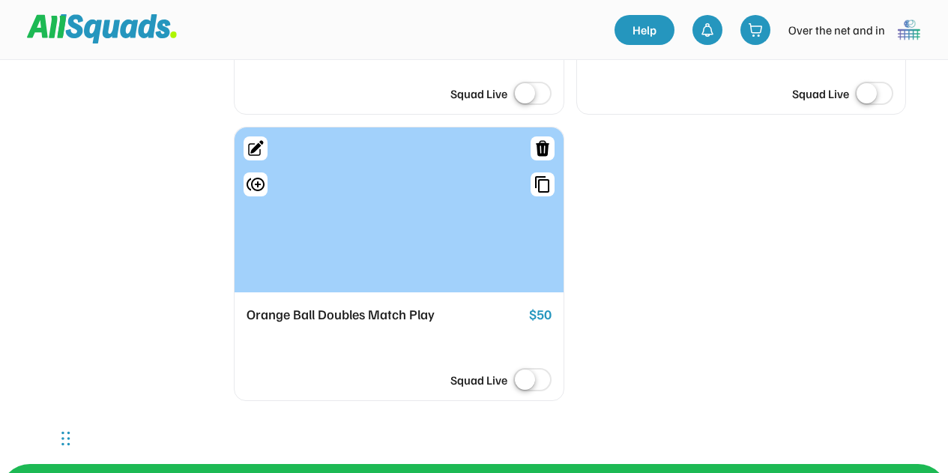
scroll to position [1573, 0]
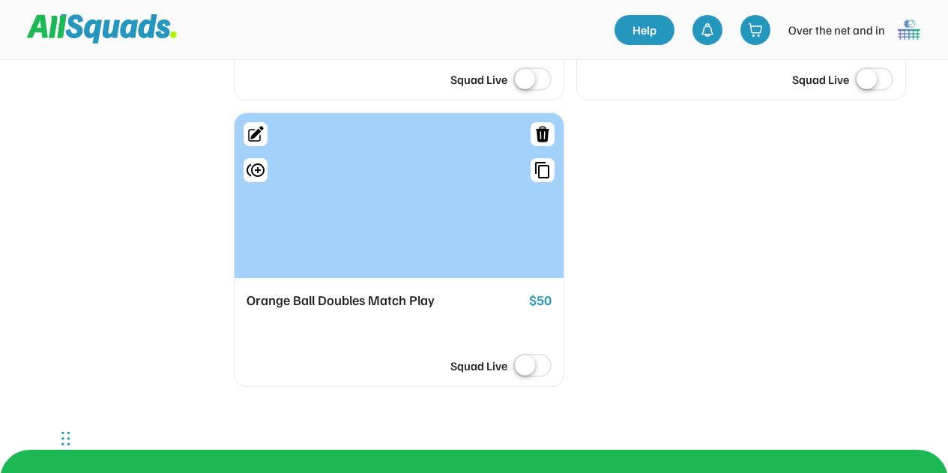
click at [548, 143] on icon at bounding box center [542, 134] width 18 height 18
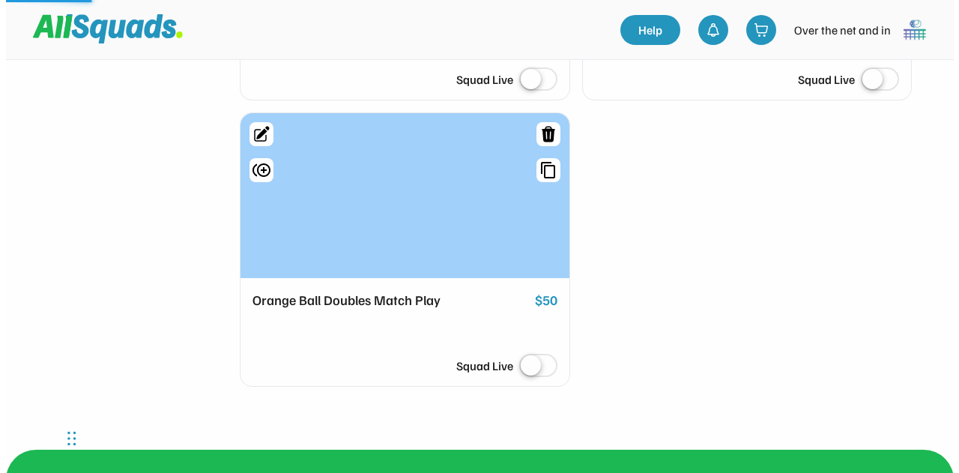
scroll to position [1563, 0]
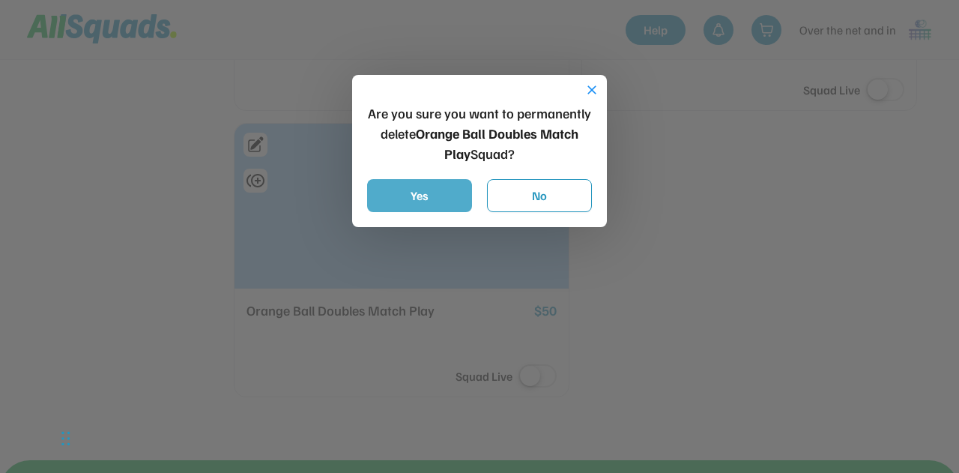
click at [426, 193] on button "Yes" at bounding box center [419, 195] width 105 height 33
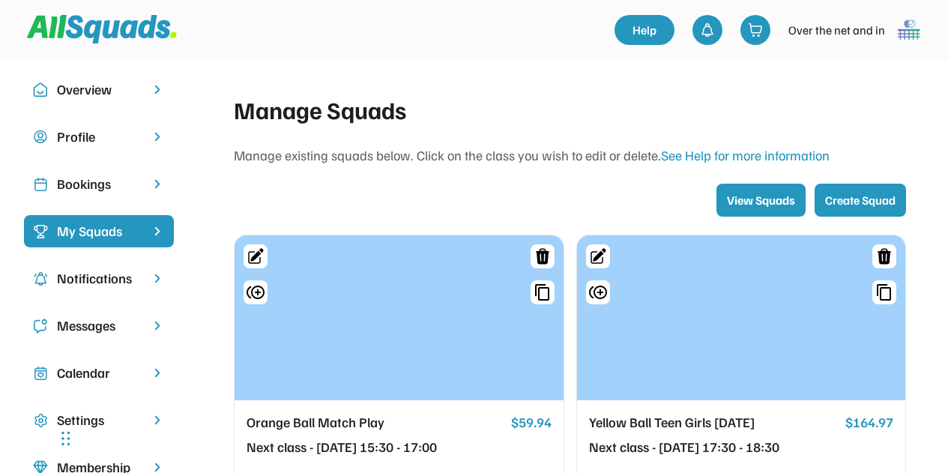
scroll to position [0, 0]
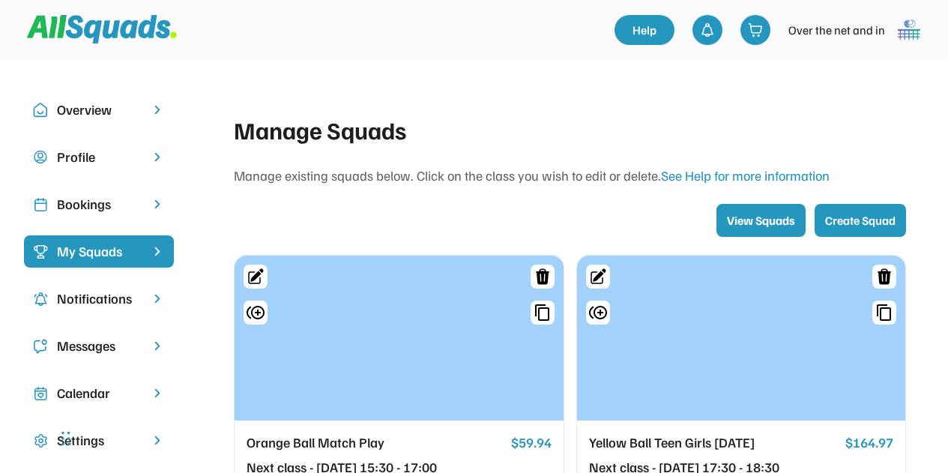
click at [743, 223] on button "View Squads" at bounding box center [760, 220] width 89 height 33
click at [842, 25] on div "Over the net and in" at bounding box center [836, 30] width 97 height 18
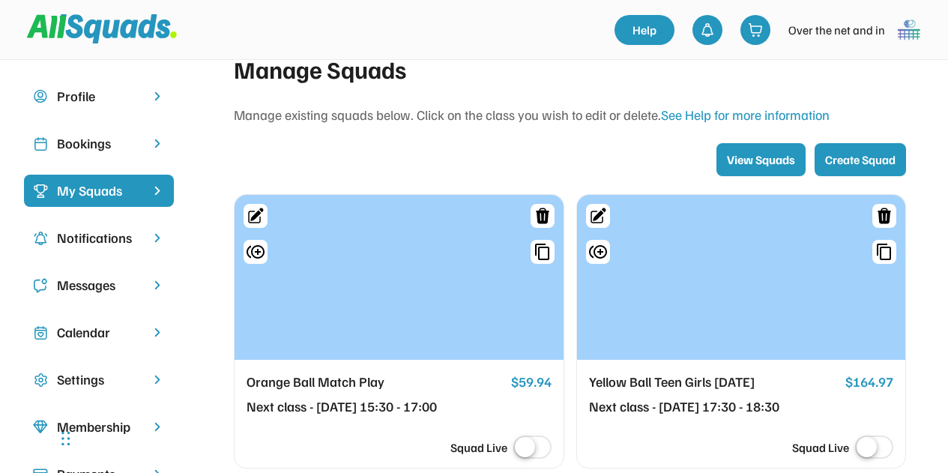
scroll to position [75, 0]
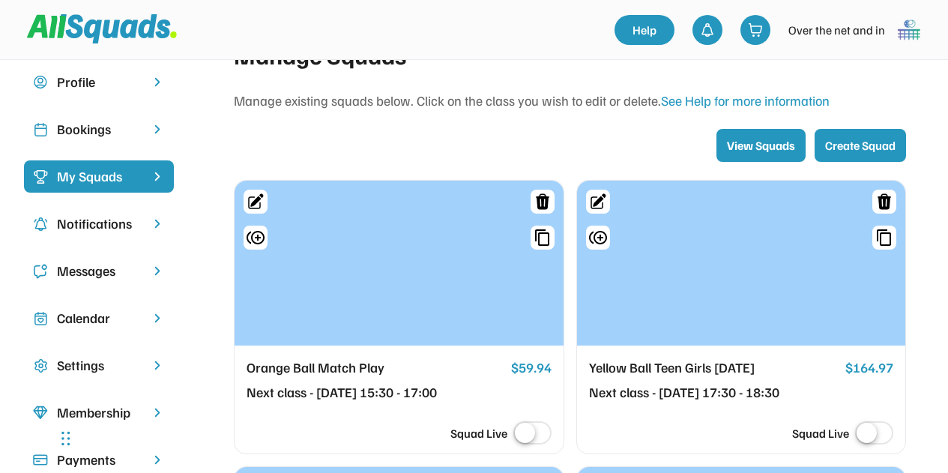
click at [361, 322] on div at bounding box center [399, 263] width 329 height 165
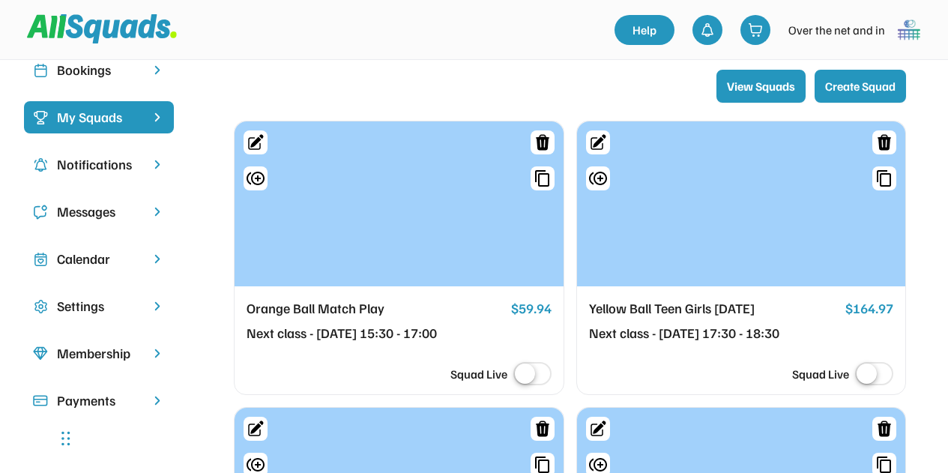
scroll to position [150, 0]
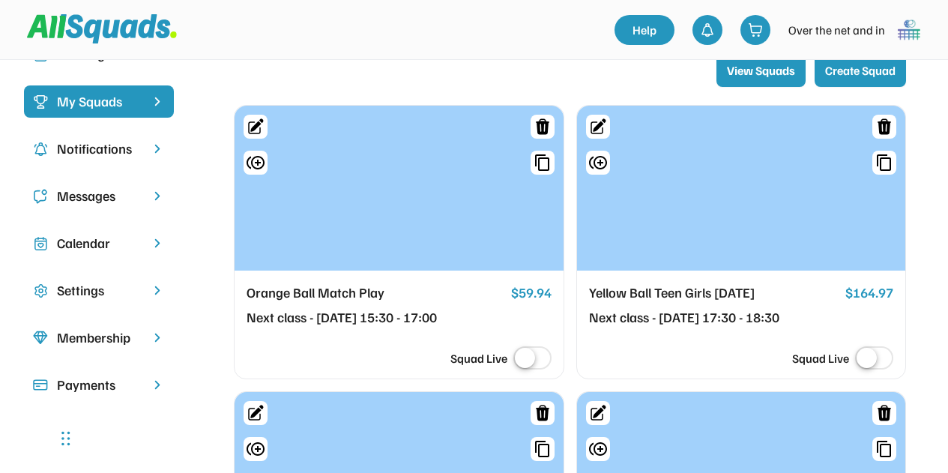
click at [102, 341] on div "Membership" at bounding box center [99, 337] width 84 height 20
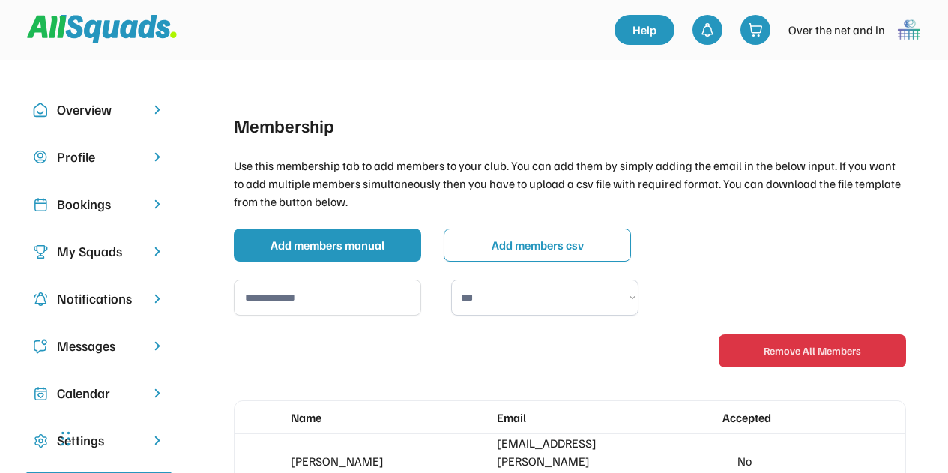
click at [91, 115] on div "Overview" at bounding box center [99, 110] width 84 height 20
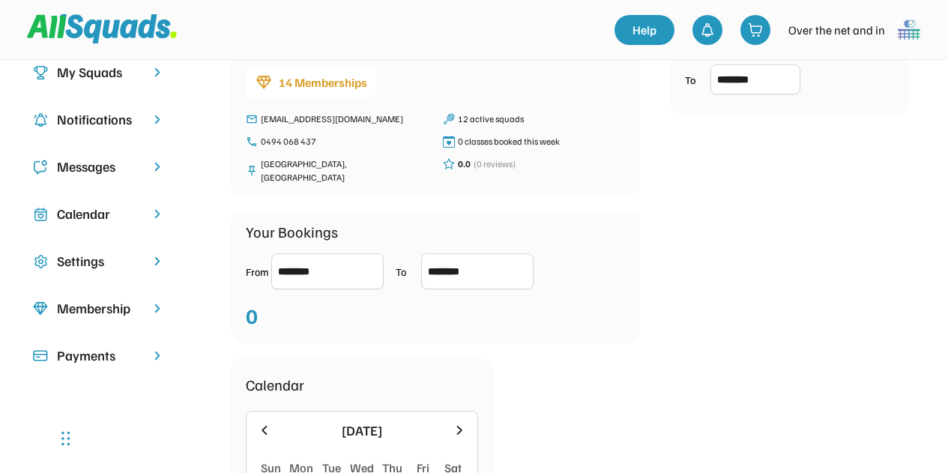
scroll to position [150, 0]
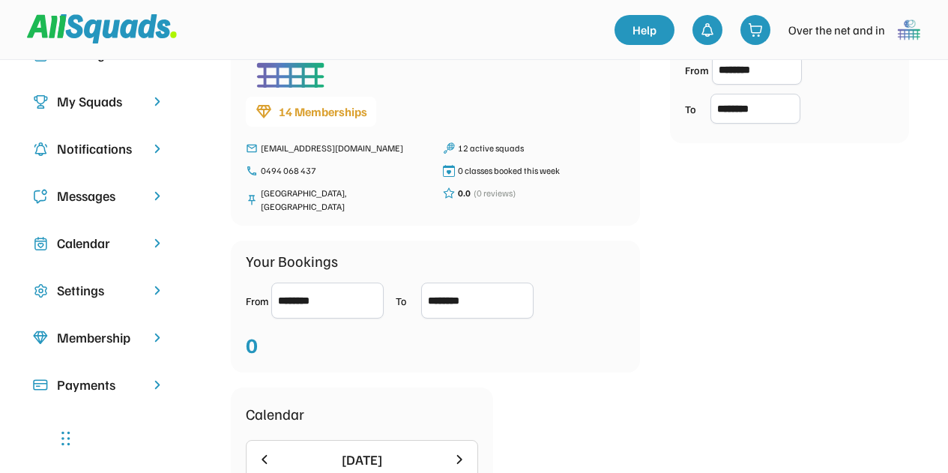
click at [106, 296] on div "Settings" at bounding box center [99, 290] width 84 height 20
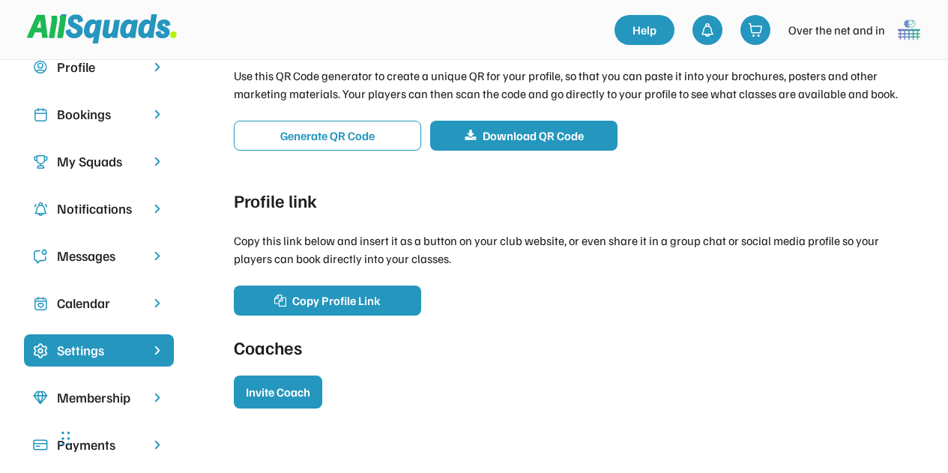
scroll to position [75, 0]
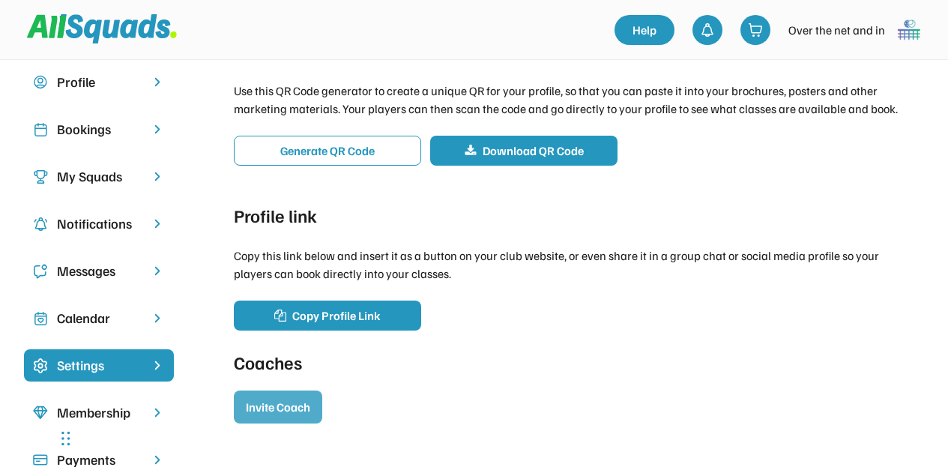
click at [261, 402] on button "Invite Coach" at bounding box center [278, 406] width 88 height 33
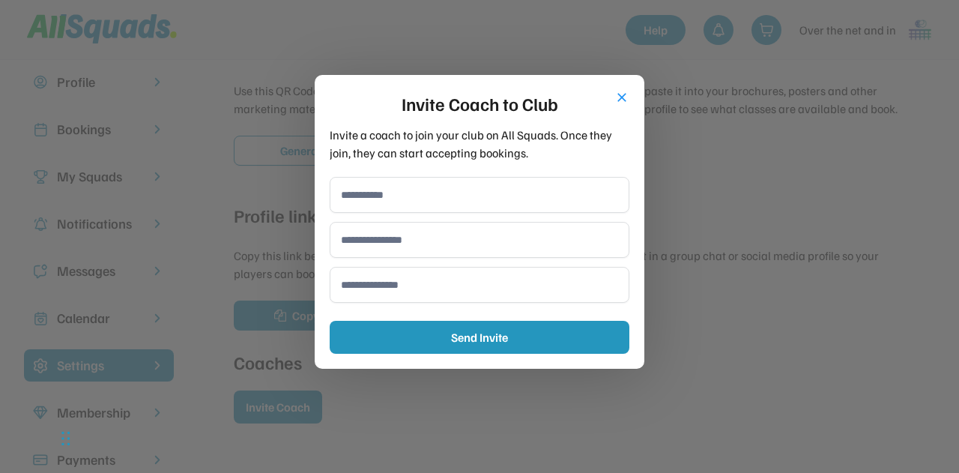
click at [617, 99] on button "close" at bounding box center [621, 97] width 15 height 15
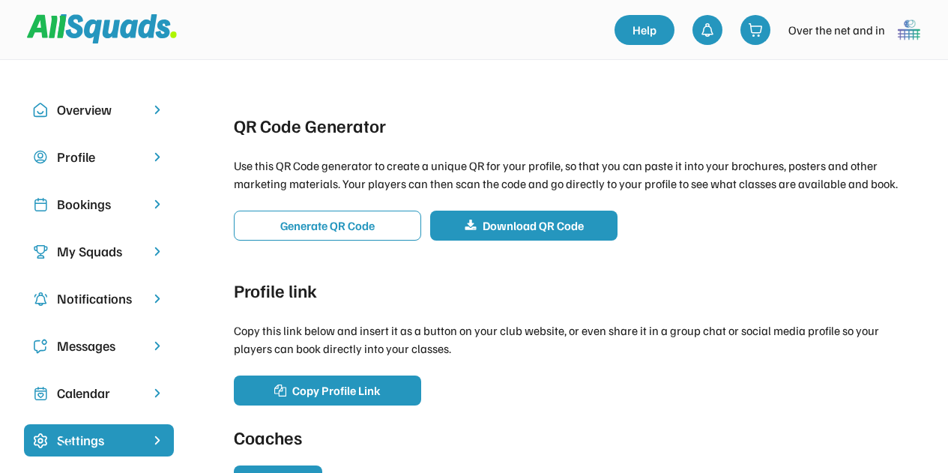
scroll to position [150, 0]
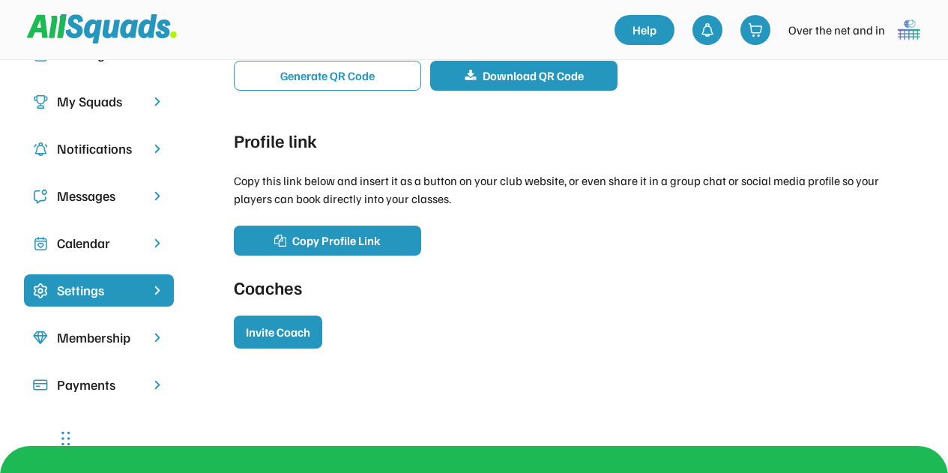
click at [118, 348] on div "Membership" at bounding box center [99, 337] width 150 height 32
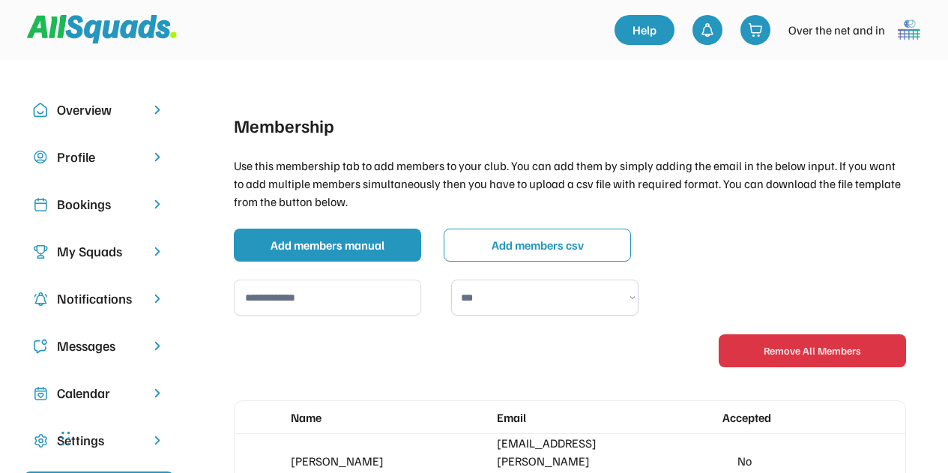
click at [90, 246] on div "My Squads" at bounding box center [99, 251] width 84 height 20
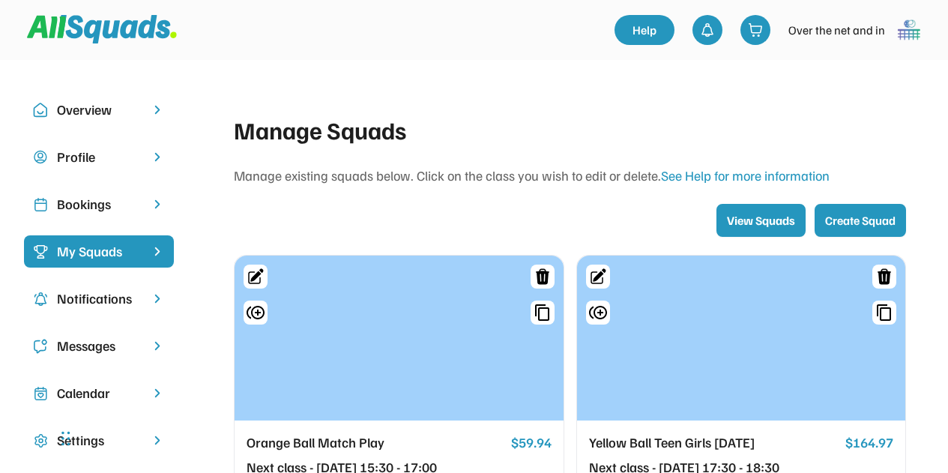
click at [79, 217] on div "Bookings" at bounding box center [99, 204] width 150 height 32
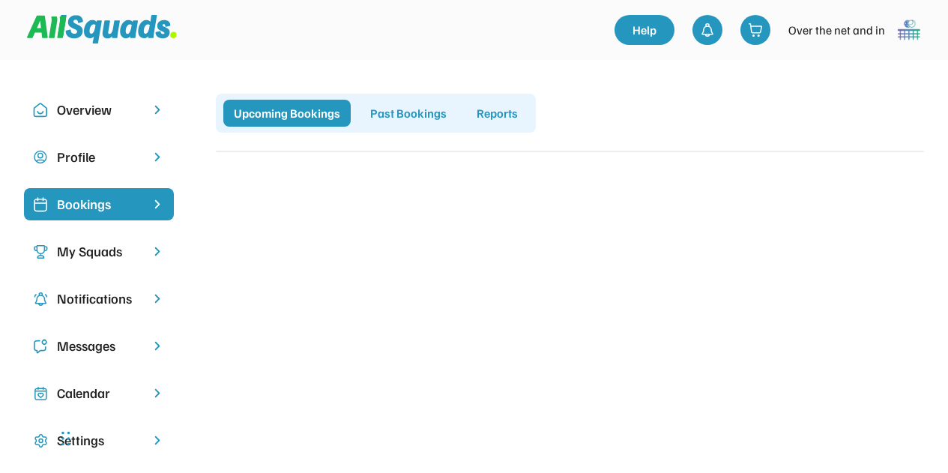
click at [112, 164] on div "Profile" at bounding box center [99, 157] width 84 height 20
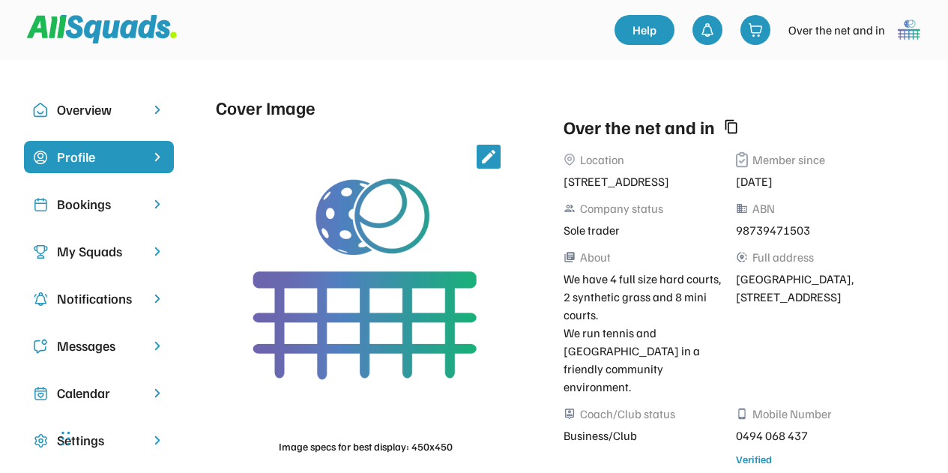
click at [904, 40] on img at bounding box center [909, 30] width 30 height 30
click at [830, 38] on div "Over the net and in" at bounding box center [836, 30] width 97 height 18
click at [763, 32] on img at bounding box center [755, 29] width 15 height 15
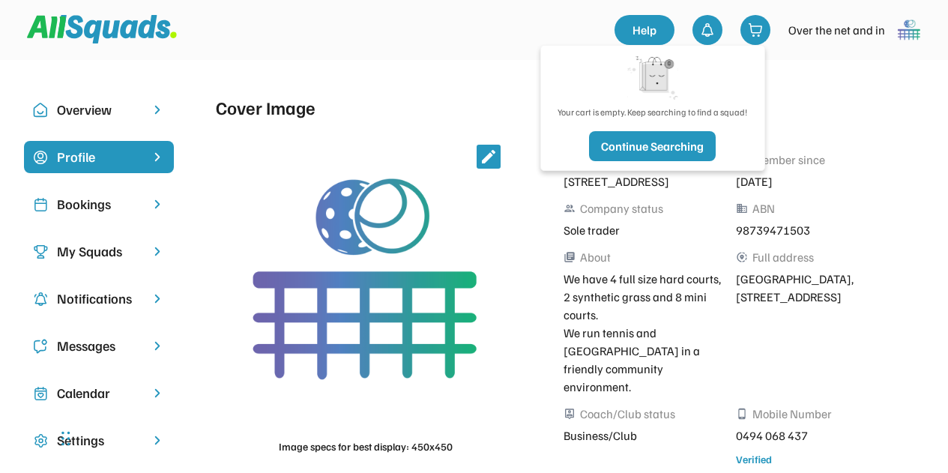
click at [828, 38] on div "Over the net and in" at bounding box center [836, 30] width 97 height 18
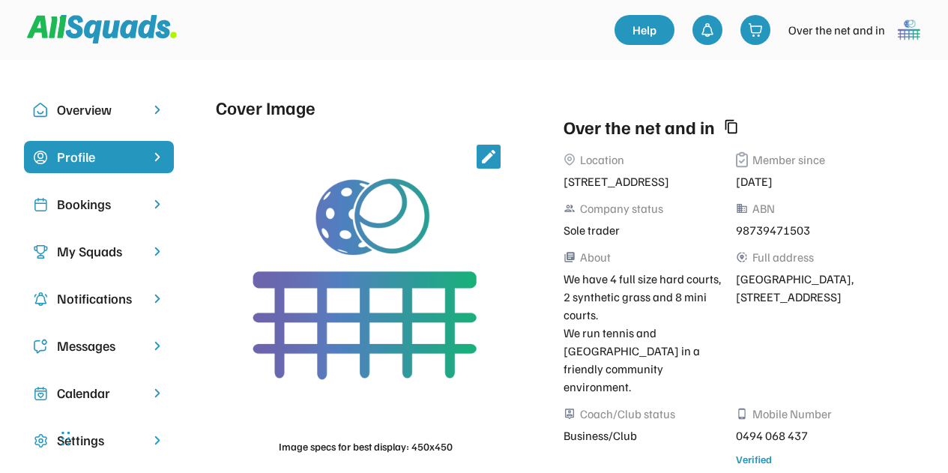
click at [818, 31] on div "Over the net and in" at bounding box center [836, 30] width 97 height 18
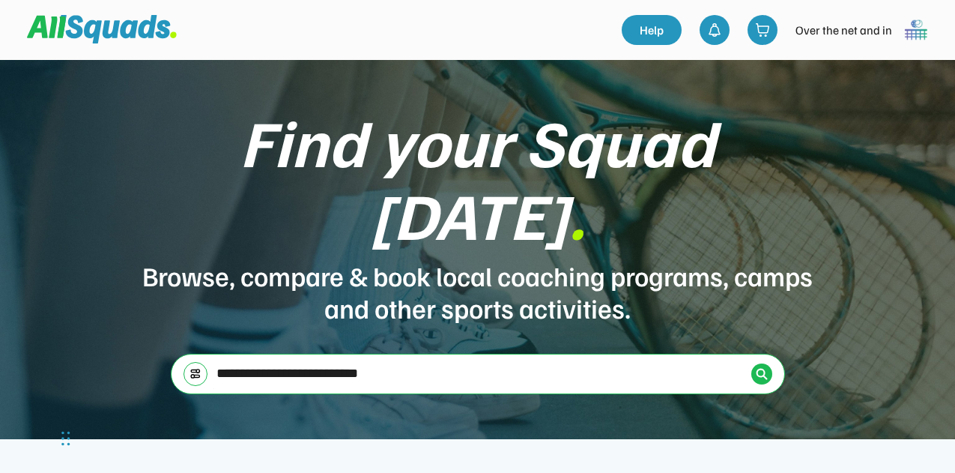
type input "**********"
click at [759, 368] on img at bounding box center [762, 374] width 12 height 12
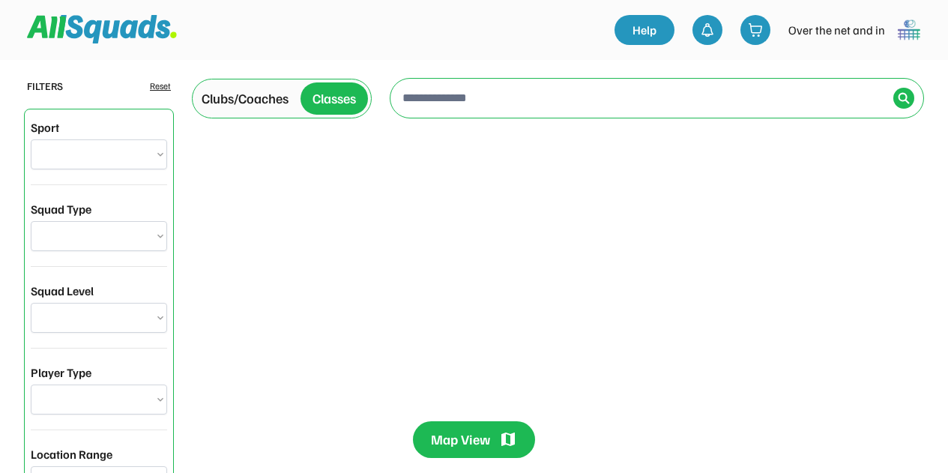
type input "**********"
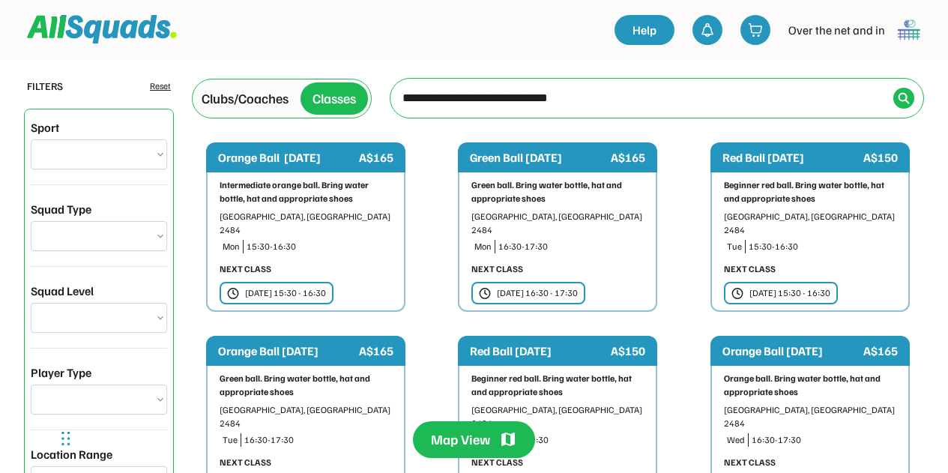
click at [522, 162] on div "Green Ball [DATE]" at bounding box center [539, 157] width 138 height 18
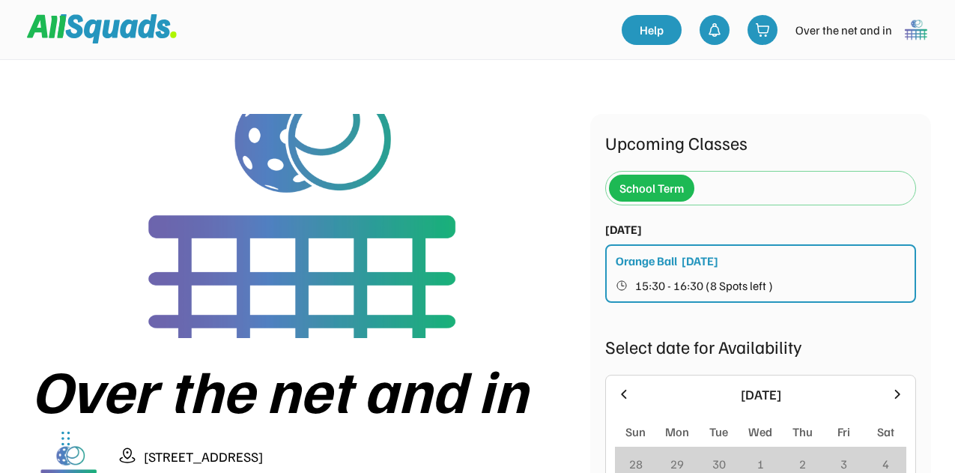
scroll to position [75, 0]
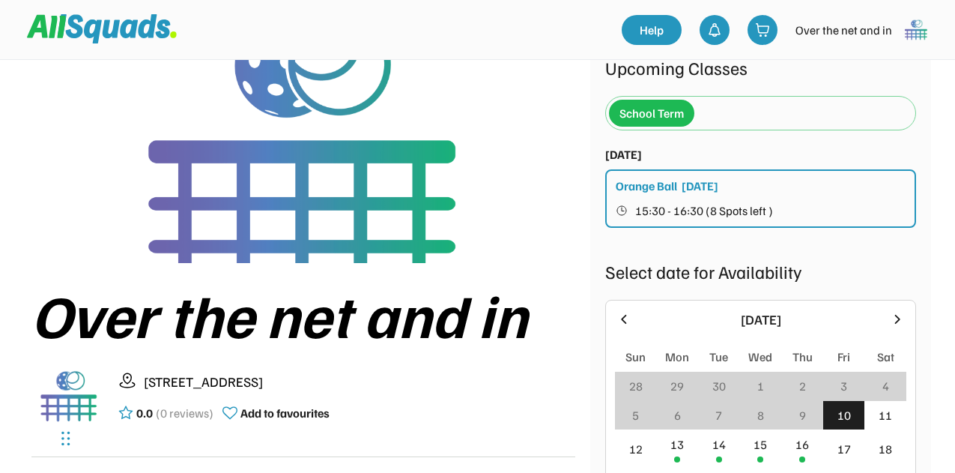
click at [683, 429] on div "13" at bounding box center [678, 448] width 42 height 38
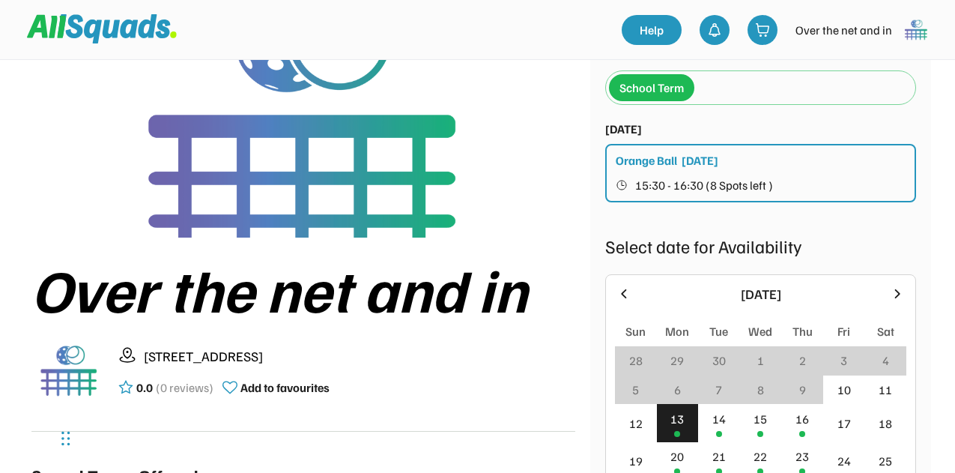
scroll to position [150, 0]
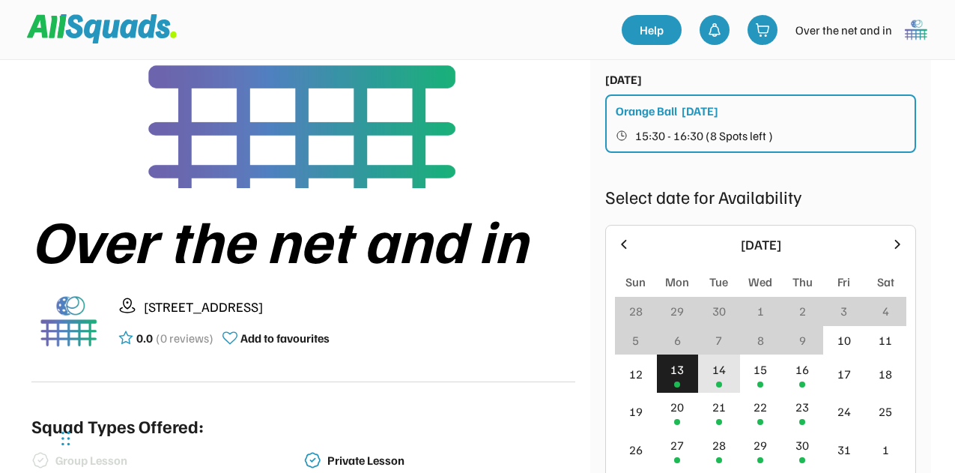
click at [713, 375] on div "14" at bounding box center [719, 369] width 13 height 18
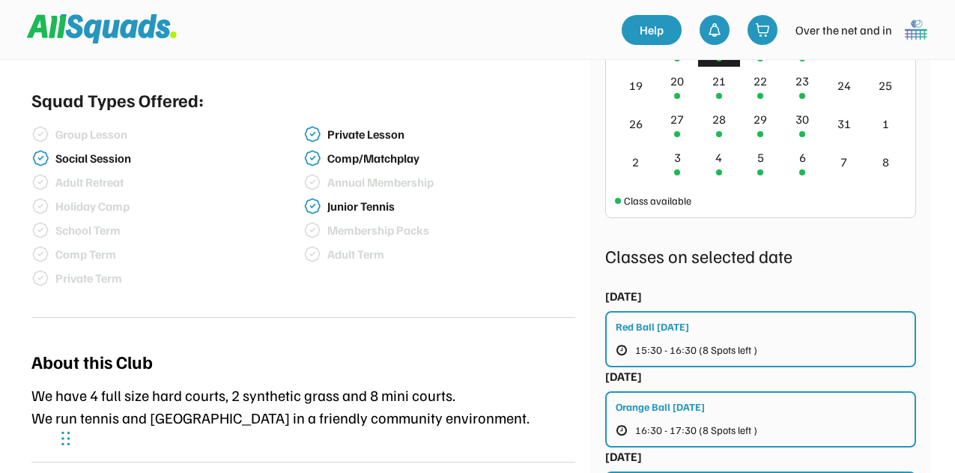
scroll to position [450, 0]
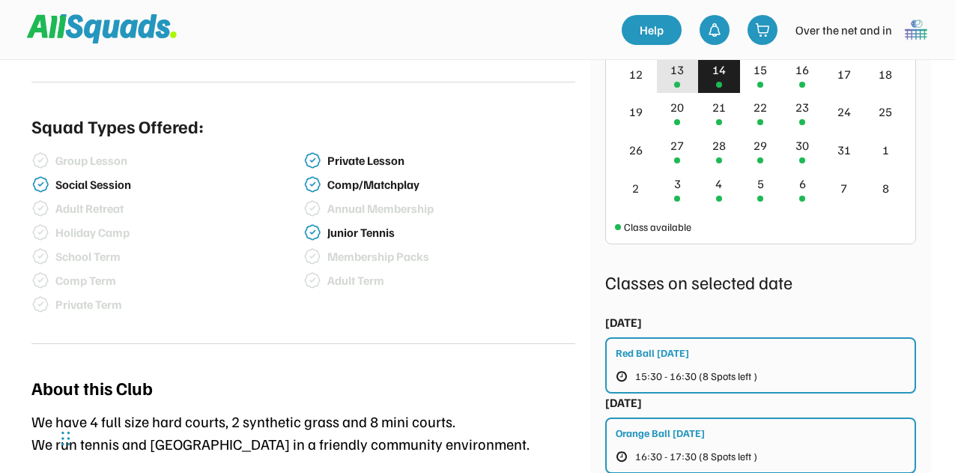
click at [686, 82] on div "13" at bounding box center [678, 74] width 42 height 38
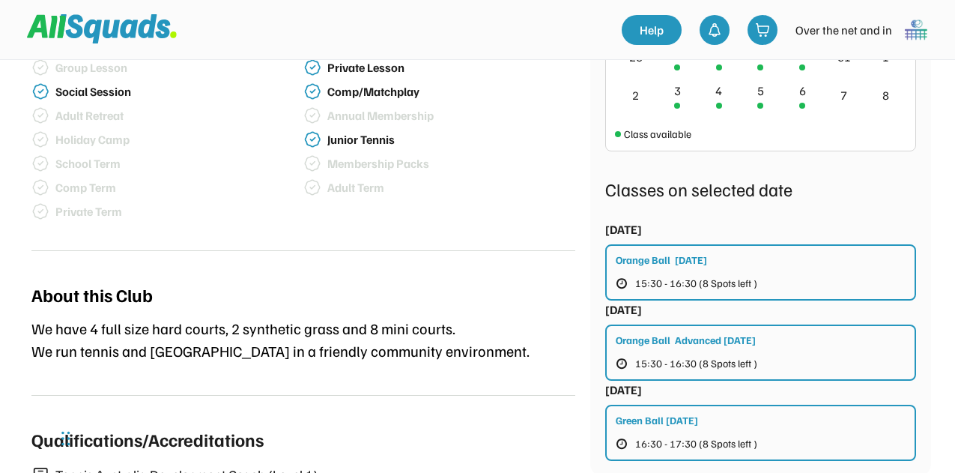
scroll to position [524, 0]
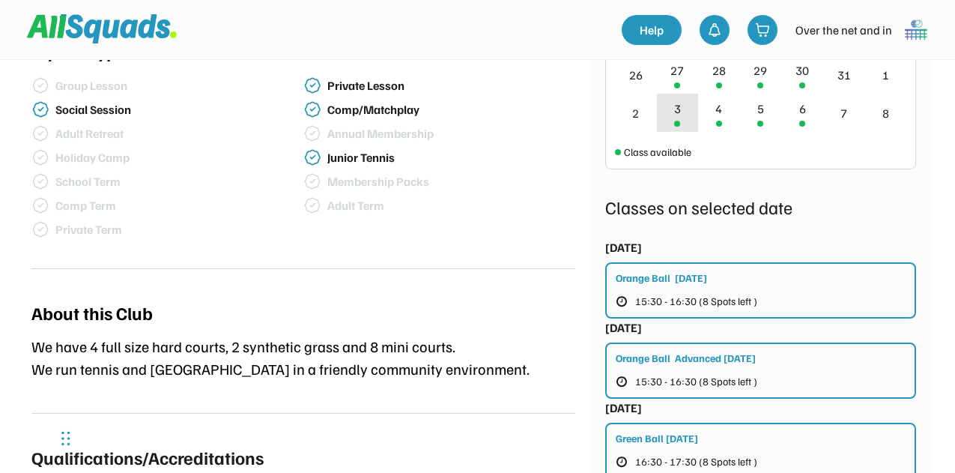
click at [676, 84] on div at bounding box center [677, 85] width 6 height 6
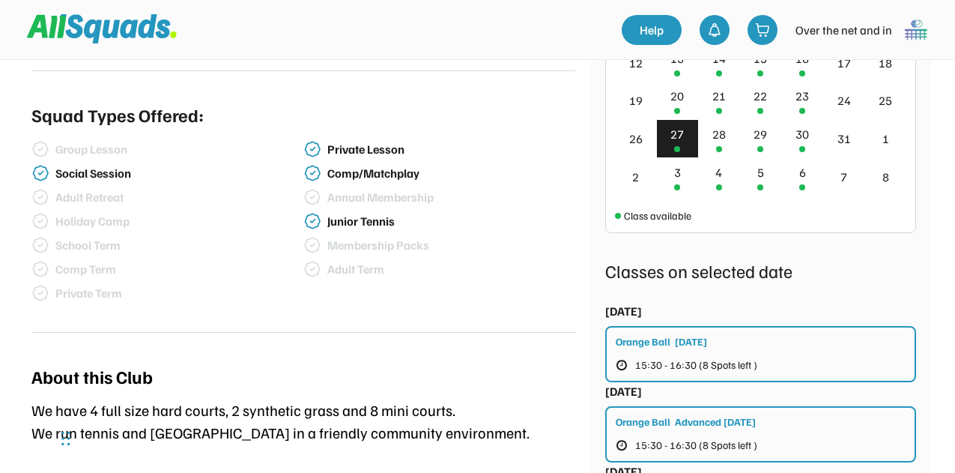
scroll to position [450, 0]
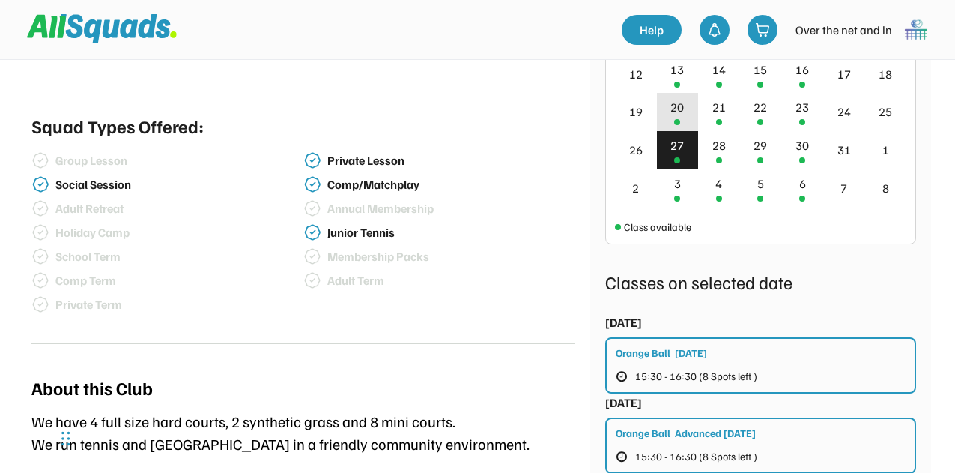
click at [673, 119] on div "20" at bounding box center [678, 112] width 42 height 38
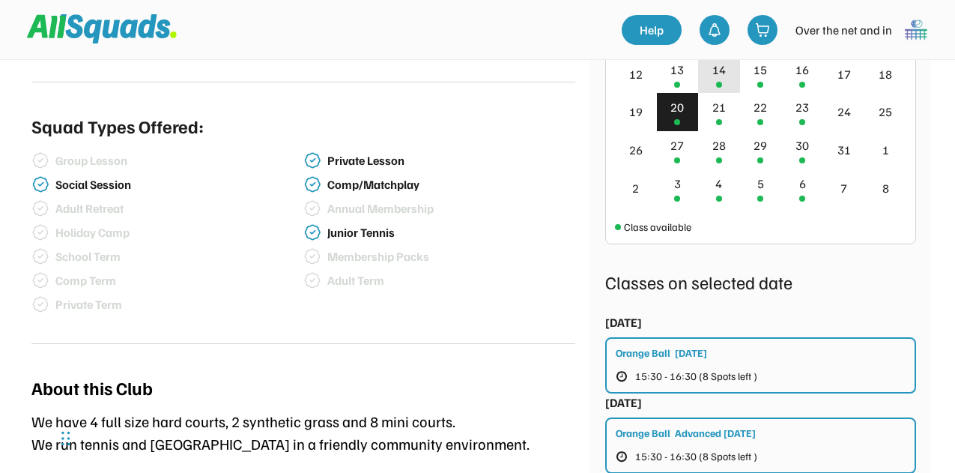
click at [716, 112] on div "21" at bounding box center [719, 107] width 13 height 18
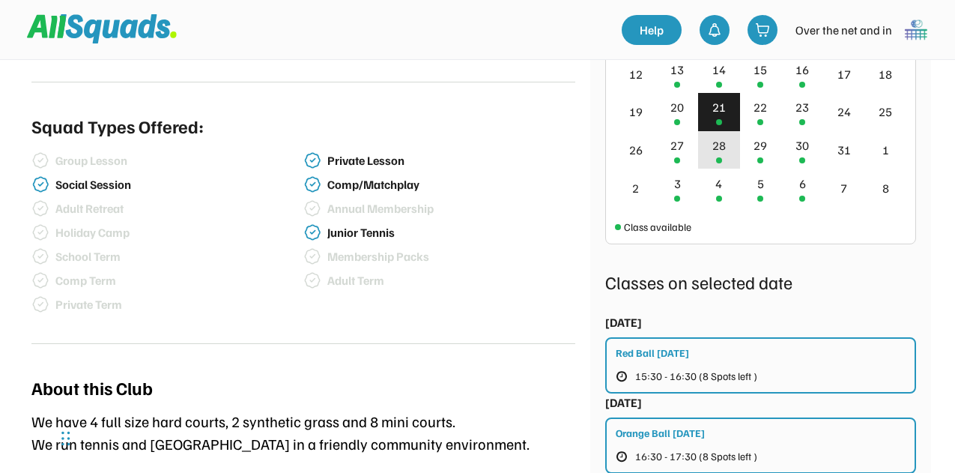
click at [719, 146] on div "28" at bounding box center [719, 145] width 13 height 18
click at [710, 101] on div "21" at bounding box center [719, 112] width 42 height 38
click at [715, 148] on div "28" at bounding box center [719, 145] width 13 height 18
click at [706, 111] on div "21" at bounding box center [719, 112] width 42 height 38
click at [683, 105] on div "20" at bounding box center [677, 107] width 13 height 18
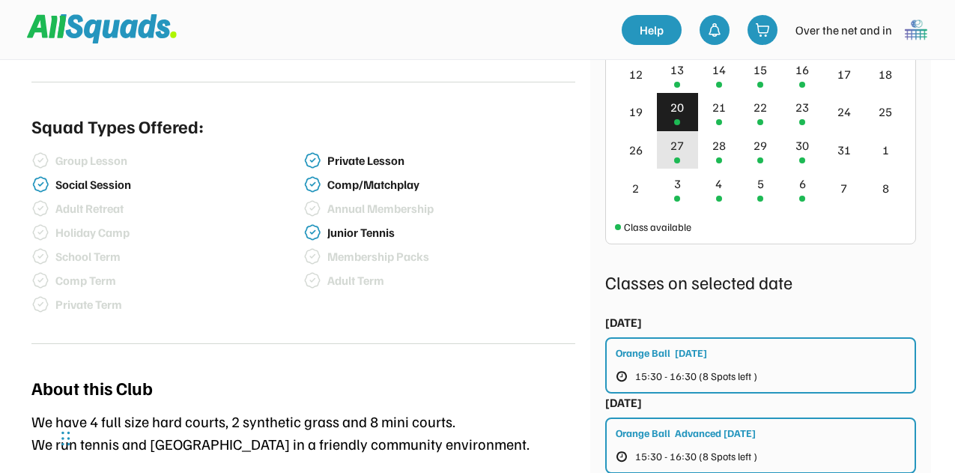
click at [680, 148] on div "27" at bounding box center [677, 145] width 13 height 18
click at [681, 109] on div "20" at bounding box center [677, 107] width 13 height 18
click at [688, 161] on div "27" at bounding box center [678, 150] width 42 height 38
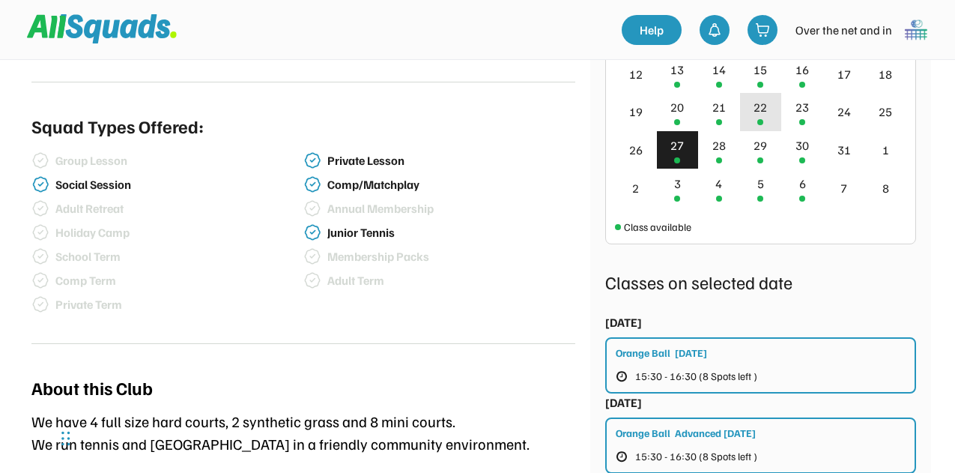
click at [749, 104] on div "22" at bounding box center [761, 112] width 42 height 38
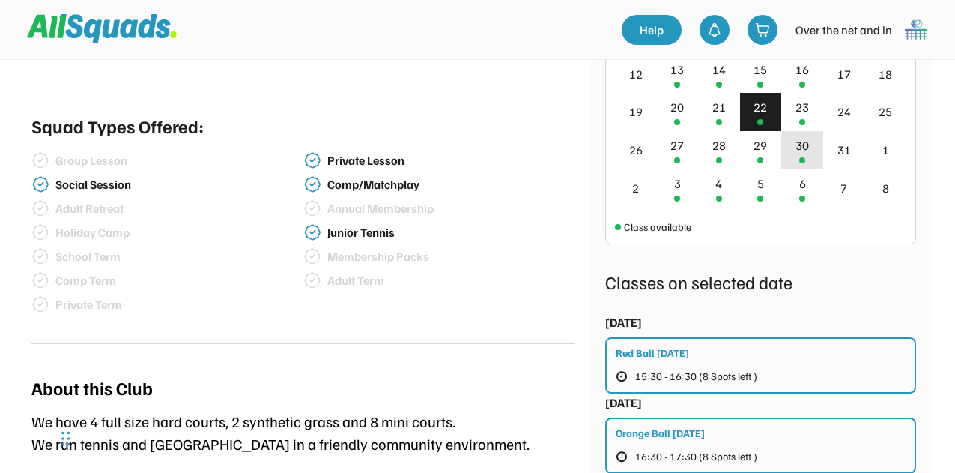
click at [785, 115] on div "23" at bounding box center [802, 112] width 42 height 38
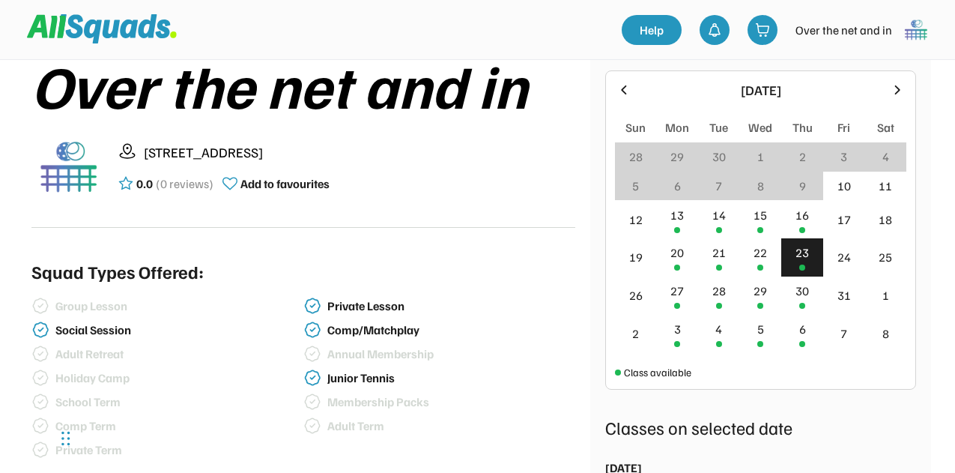
scroll to position [300, 0]
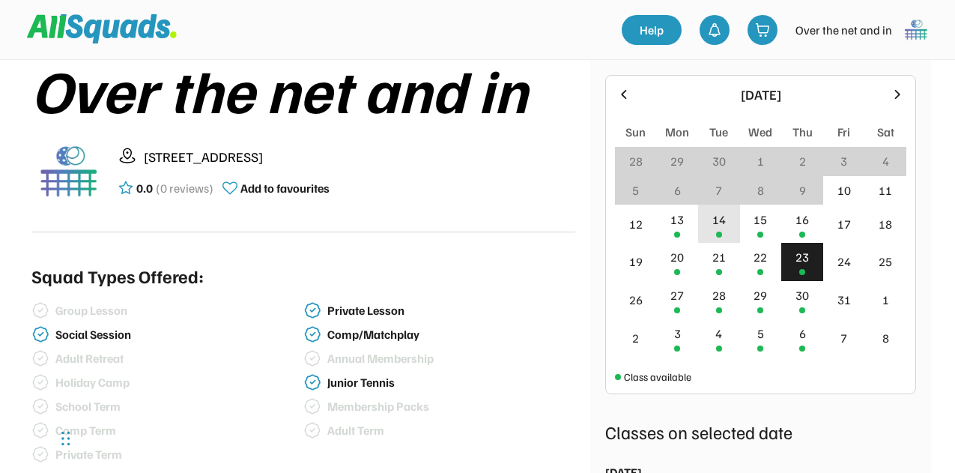
click at [712, 232] on div "14" at bounding box center [719, 224] width 42 height 38
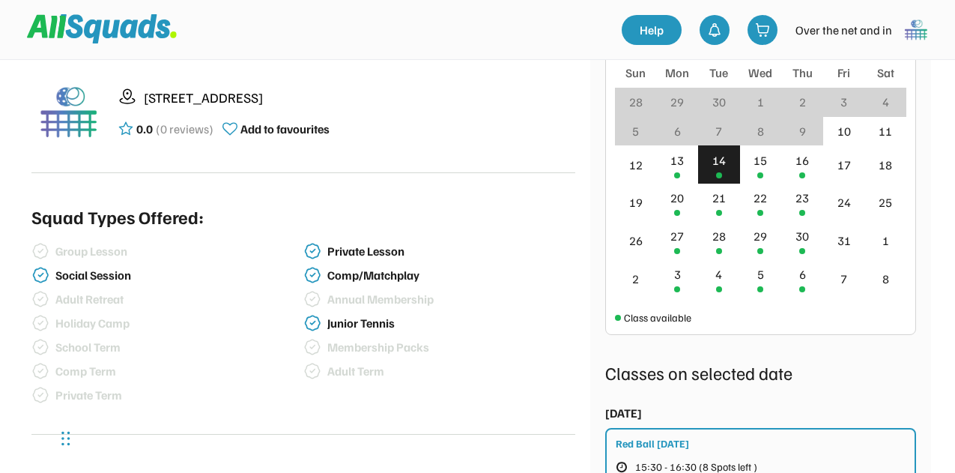
scroll to position [150, 0]
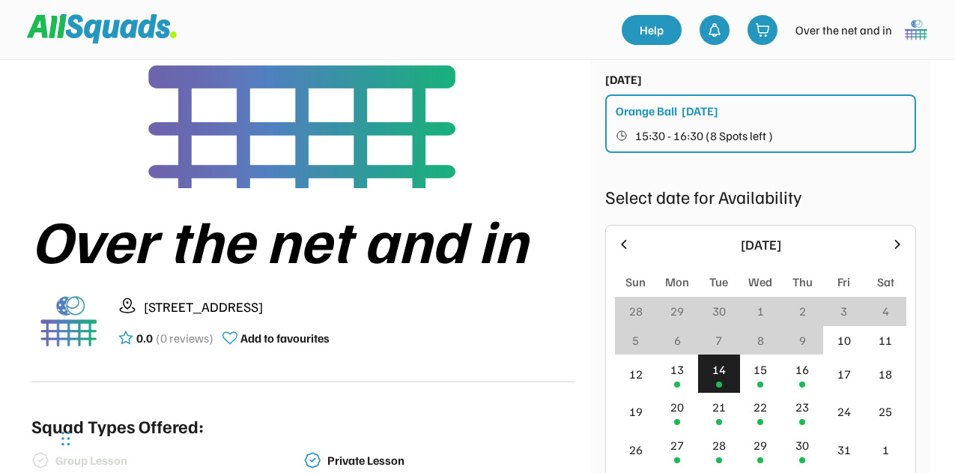
click at [587, 250] on div "Over the net and in [GEOGRAPHIC_DATA], [GEOGRAPHIC_DATA] 0.0 (0 reviews) Add to…" at bounding box center [477, 439] width 907 height 950
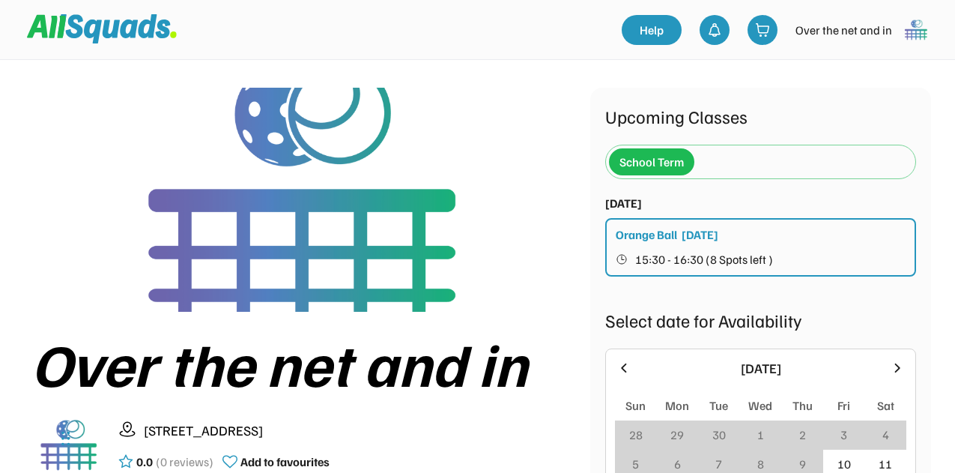
scroll to position [0, 0]
